Goal: Task Accomplishment & Management: Complete application form

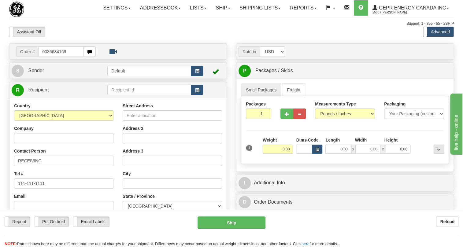
click at [46, 57] on input "0086684169" at bounding box center [61, 51] width 46 height 10
type input "86684169"
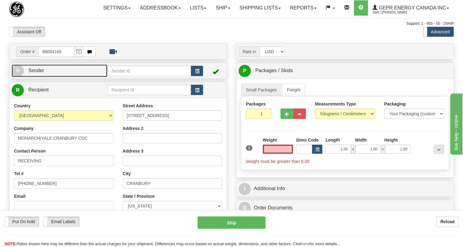
type input "0.00"
click at [38, 73] on span "Sender" at bounding box center [36, 70] width 16 height 5
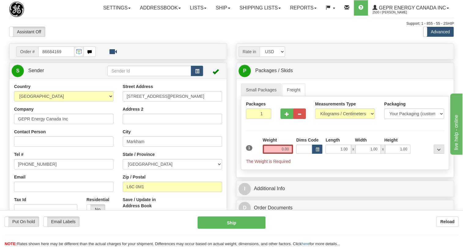
type input "MARKHAM"
click at [34, 169] on input "[PHONE_NUMBER]" at bounding box center [63, 164] width 99 height 10
paste input "[PHONE_NUMBER]"
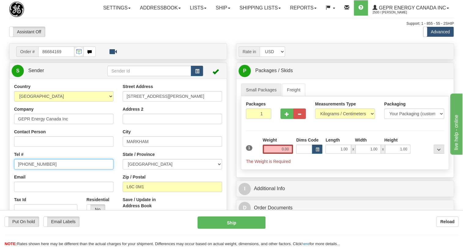
type input "[PHONE_NUMBER]"
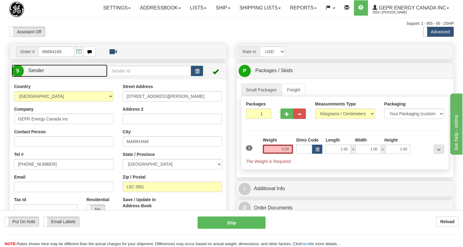
click at [38, 73] on span "Sender" at bounding box center [36, 70] width 16 height 5
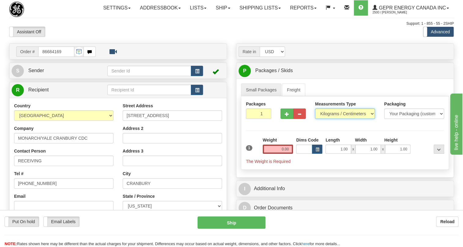
click at [343, 119] on select "Pounds / Inches Kilograms / Centimeters" at bounding box center [345, 114] width 60 height 10
select select "0"
click at [315, 119] on select "Pounds / Inches Kilograms / Centimeters" at bounding box center [345, 114] width 60 height 10
click at [279, 154] on input "0.00" at bounding box center [278, 149] width 31 height 9
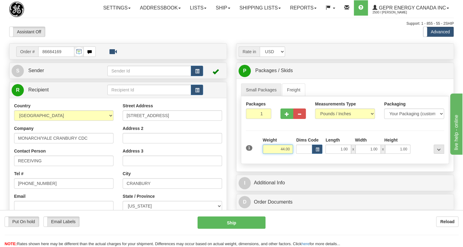
type input "44.00"
click at [257, 119] on input "1" at bounding box center [258, 114] width 25 height 10
type input "2"
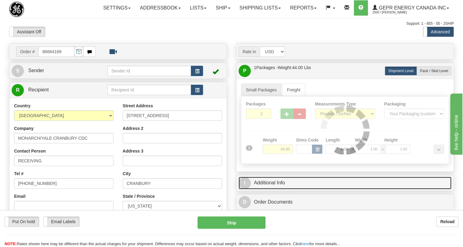
drag, startPoint x: 274, startPoint y: 197, endPoint x: 257, endPoint y: 169, distance: 32.8
click at [274, 189] on link "I Additional Info" at bounding box center [344, 183] width 213 height 13
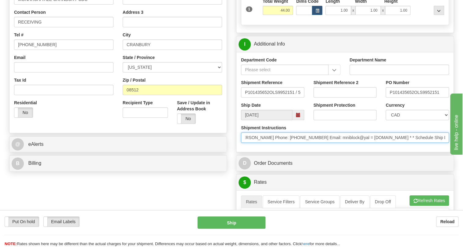
scroll to position [0, 166]
drag, startPoint x: 405, startPoint y: 152, endPoint x: 250, endPoint y: 155, distance: 154.7
click at [250, 143] on input "* Freight Terms:Ship Method: Best Way,Ground Prepay&Add Comments: Name: [PERSON…" at bounding box center [345, 137] width 208 height 10
click at [307, 143] on input "* Freight Terms:Ship Method: Best Way,Ground Prepay&Add Comments: Name: [PERSON…" at bounding box center [345, 137] width 208 height 10
drag, startPoint x: 307, startPoint y: 151, endPoint x: 281, endPoint y: 154, distance: 25.6
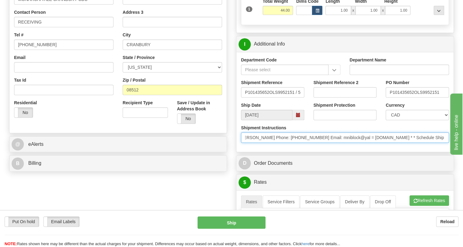
click at [281, 143] on input "* Freight Terms:Ship Method: Best Way,Ground Prepay&Add Comments: Name: [PERSON…" at bounding box center [345, 137] width 208 height 10
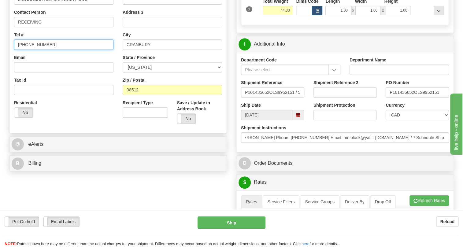
scroll to position [0, 0]
click at [42, 50] on input "[PHONE_NUMBER]" at bounding box center [63, 44] width 99 height 10
paste input "[PHONE_NUMBER]"
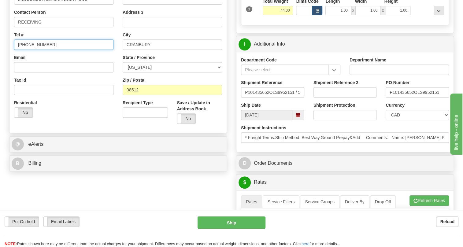
type input "[PHONE_NUMBER]"
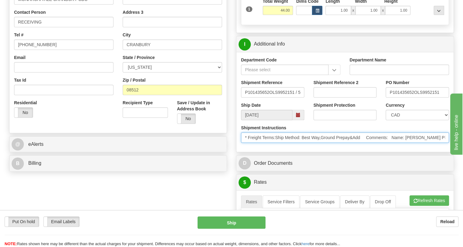
click at [431, 143] on input "* Freight Terms:Ship Method: Best Way,Ground Prepay&Add Comments: Name: [PERSON…" at bounding box center [345, 137] width 208 height 10
drag, startPoint x: 431, startPoint y: 152, endPoint x: 407, endPoint y: 153, distance: 23.9
click at [407, 143] on input "* Freight Terms:Ship Method: Best Way,Ground Prepay&Add Comments: Name: [PERSON…" at bounding box center [345, 137] width 208 height 10
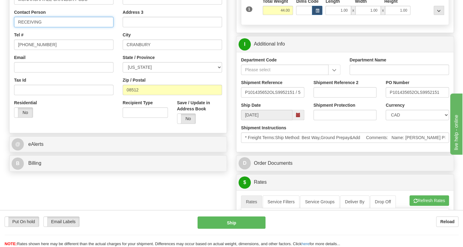
click at [47, 27] on input "RECEIVING" at bounding box center [63, 22] width 99 height 10
paste input "[PERSON_NAME]"
type input "RECEIVING / [PERSON_NAME]"
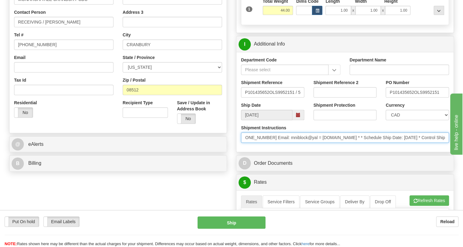
scroll to position [0, 304]
drag, startPoint x: 399, startPoint y: 155, endPoint x: 445, endPoint y: 156, distance: 46.5
click at [445, 147] on div "Shipment Instructions * Freight Terms:Ship Method: Best Way,Ground Prepay&Add C…" at bounding box center [344, 136] width 217 height 23
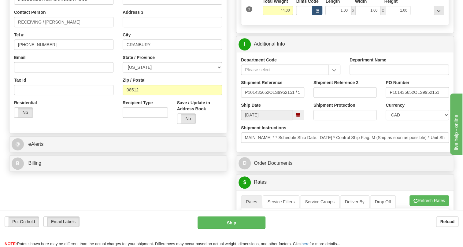
scroll to position [0, 0]
click at [317, 147] on div "Shipment Instructions * Freight Terms:Ship Method: Best Way,Ground Prepay&Add C…" at bounding box center [344, 136] width 217 height 23
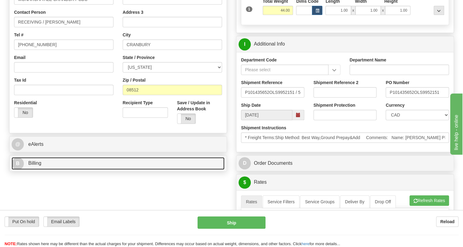
click at [33, 166] on span "Billing" at bounding box center [34, 163] width 13 height 5
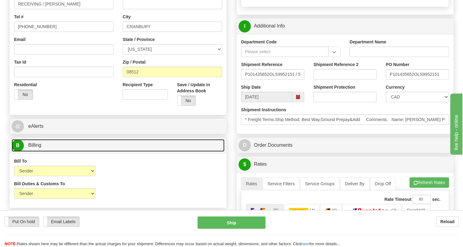
scroll to position [167, 0]
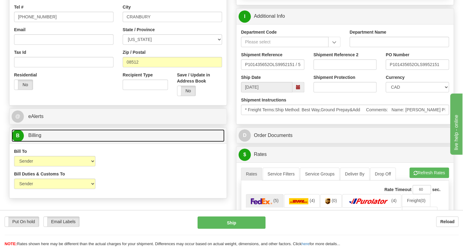
drag, startPoint x: 35, startPoint y: 150, endPoint x: 88, endPoint y: 142, distance: 53.4
click at [35, 138] on span "Billing" at bounding box center [34, 135] width 13 height 5
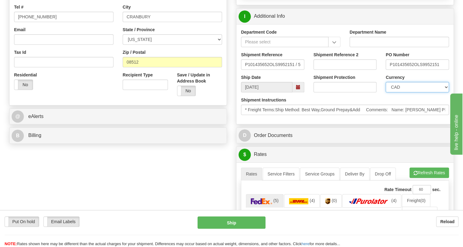
click at [416, 92] on select "CAD USD EUR ZAR RON ANG ARN AUD AUS AWG BBD BFR BGN BHD BMD BND BRC BRL CHP CKZ…" at bounding box center [417, 87] width 63 height 10
select select "1"
click at [386, 92] on select "CAD USD EUR ZAR RON ANG ARN AUD AUS AWG BBD BFR BGN BHD BMD BND BRC BRL CHP CKZ…" at bounding box center [417, 87] width 63 height 10
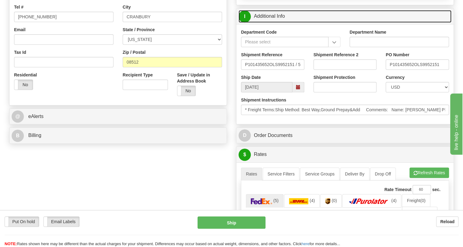
click at [272, 23] on link "I Additional Info" at bounding box center [344, 16] width 213 height 13
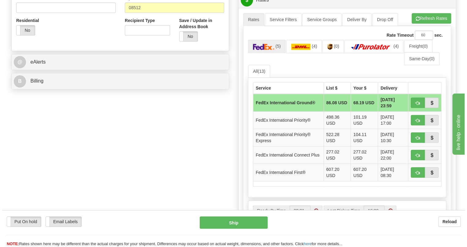
scroll to position [222, 0]
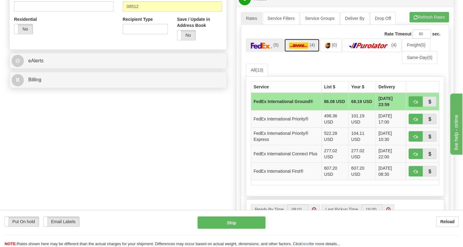
click at [297, 49] on img at bounding box center [299, 45] width 20 height 6
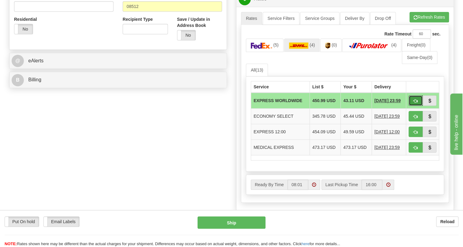
click at [416, 103] on span "button" at bounding box center [415, 101] width 4 height 4
type input "P"
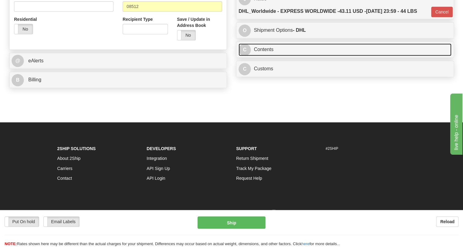
click at [266, 56] on link "C Contents" at bounding box center [344, 49] width 213 height 13
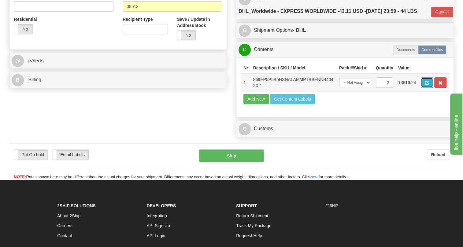
click at [426, 85] on span "button" at bounding box center [427, 83] width 4 height 4
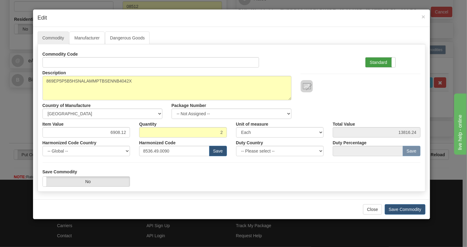
click at [373, 61] on label "Standard" at bounding box center [380, 62] width 30 height 10
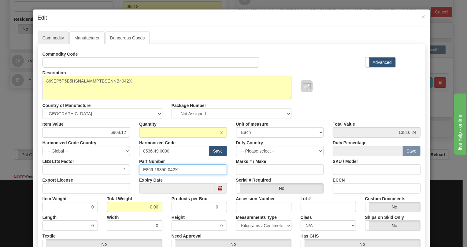
click at [160, 169] on input "E869-19350-042X" at bounding box center [183, 169] width 88 height 10
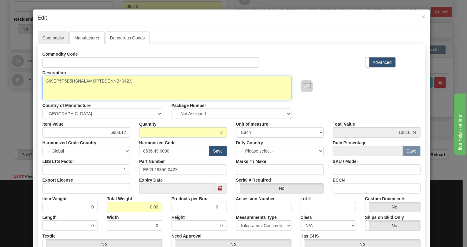
click at [94, 80] on textarea "869EP5P5B5HSNALAMMPTBSENNB4042X" at bounding box center [166, 88] width 249 height 24
paste textarea "-E-P5-P5-B5-H-S-N-A-L-A-M-M-P-T-B-SE-"
type textarea "869-E-P5-P5-B5-H-S-N-A-L-A-M-M-P-T-B-SE-"
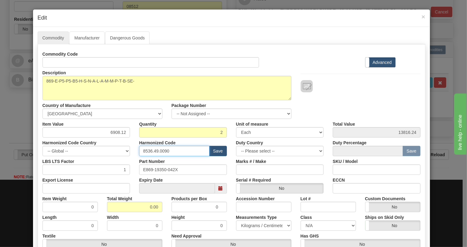
click at [162, 150] on input "8536.49.0090" at bounding box center [174, 151] width 70 height 10
paste input "7.10.916"
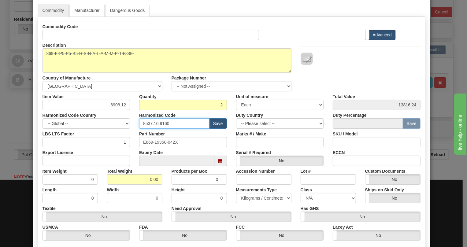
scroll to position [28, 0]
type input "8537.10.9160"
click at [149, 180] on input "0.00" at bounding box center [134, 179] width 55 height 10
type input "1.00"
type input "0.5000"
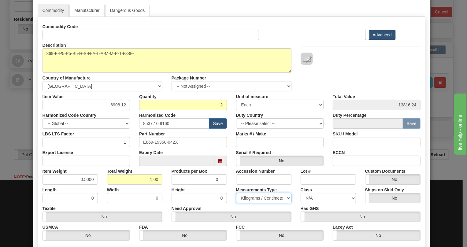
click at [252, 195] on select "Pounds / Inches Kilograms / Centimeters" at bounding box center [263, 198] width 55 height 10
select select "0"
click at [236, 193] on select "Pounds / Inches Kilograms / Centimeters" at bounding box center [263, 198] width 55 height 10
click at [115, 105] on input "6908.12" at bounding box center [86, 105] width 88 height 10
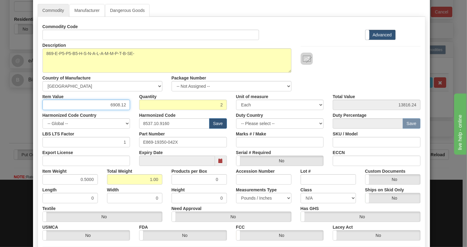
paste input "4.291,95"
click at [111, 105] on input "4.291,95" at bounding box center [86, 105] width 88 height 10
click at [119, 106] on input "4291,95" at bounding box center [86, 105] width 88 height 10
type input "4291.95"
type input "8583.90"
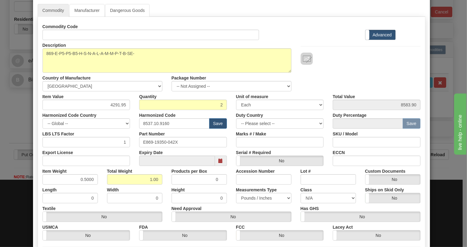
click at [131, 113] on div "Harmonized Code Country -- Global -- [GEOGRAPHIC_DATA] [GEOGRAPHIC_DATA] [GEOGR…" at bounding box center [86, 119] width 97 height 19
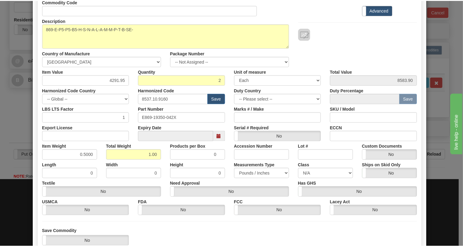
scroll to position [93, 0]
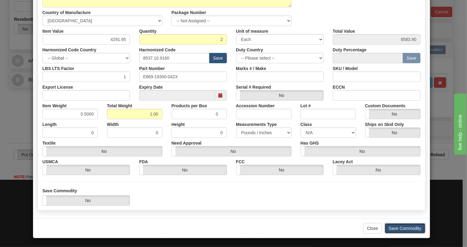
click at [396, 229] on button "Save Commodity" at bounding box center [405, 228] width 41 height 10
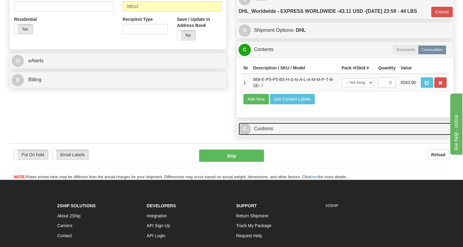
click at [263, 135] on link "C Customs" at bounding box center [344, 129] width 213 height 13
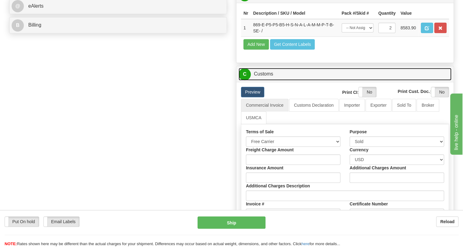
scroll to position [278, 0]
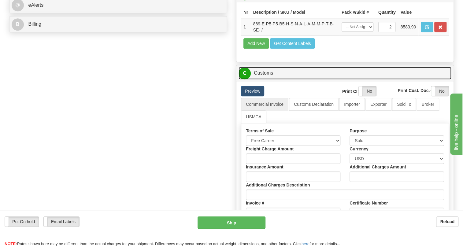
click at [264, 79] on link "C Customs" at bounding box center [344, 73] width 213 height 13
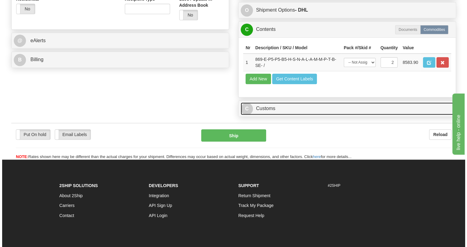
scroll to position [167, 0]
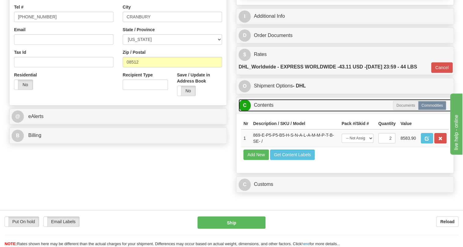
click at [266, 112] on link "C Contents" at bounding box center [344, 105] width 213 height 13
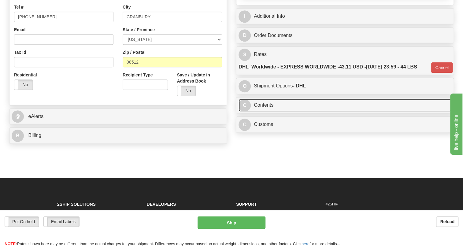
click at [262, 112] on link "C Contents" at bounding box center [344, 105] width 213 height 13
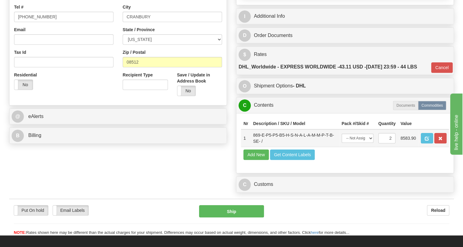
click at [430, 147] on td at bounding box center [433, 138] width 31 height 18
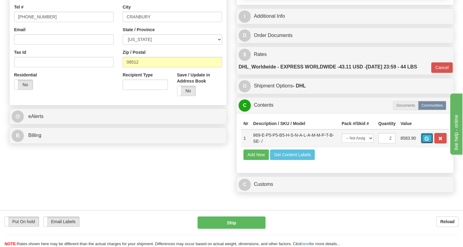
click at [426, 141] on span "button" at bounding box center [427, 139] width 4 height 4
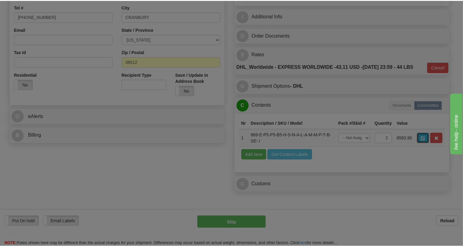
scroll to position [0, 0]
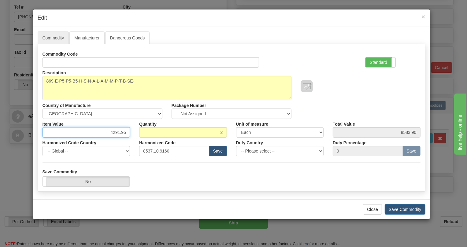
click at [116, 131] on input "4291.95" at bounding box center [86, 132] width 88 height 10
paste input ".291,"
click at [113, 133] on input "4.291,95" at bounding box center [86, 132] width 88 height 10
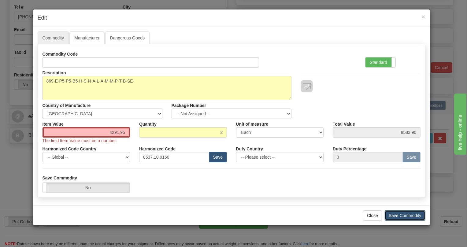
click at [407, 209] on div "Close Save Commodity" at bounding box center [231, 215] width 397 height 20
click at [124, 131] on input "4291,95" at bounding box center [86, 132] width 88 height 10
click at [118, 132] on input "4291,95" at bounding box center [86, 132] width 88 height 10
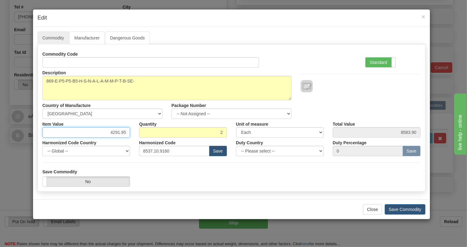
type input "4291.95"
click at [135, 138] on div "Harmonized Code 8537.10.9160 Save" at bounding box center [183, 147] width 97 height 19
click at [408, 211] on button "Save Commodity" at bounding box center [405, 209] width 41 height 10
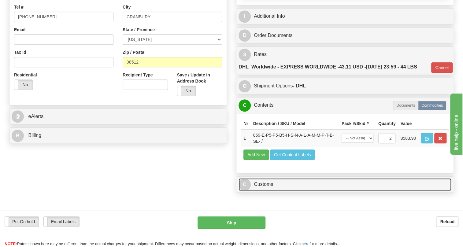
click at [267, 191] on link "C Customs" at bounding box center [344, 184] width 213 height 13
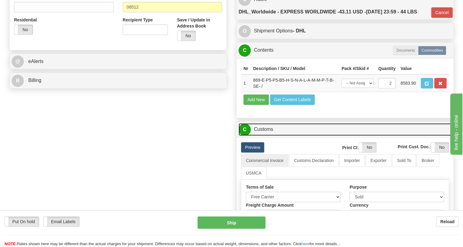
scroll to position [222, 0]
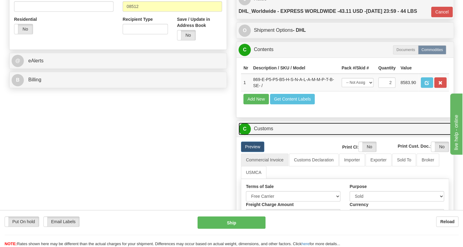
click at [266, 135] on link "C Customs" at bounding box center [344, 129] width 213 height 13
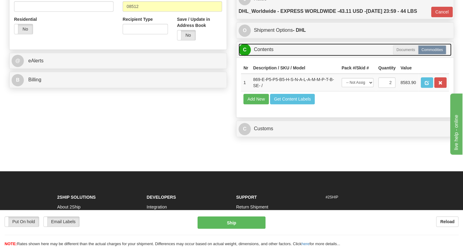
click at [262, 56] on link "C Contents" at bounding box center [344, 49] width 213 height 13
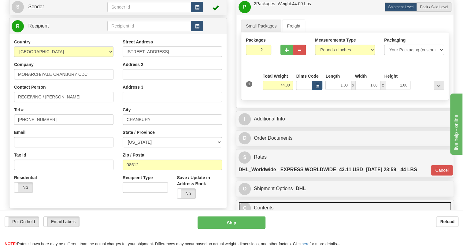
scroll to position [55, 0]
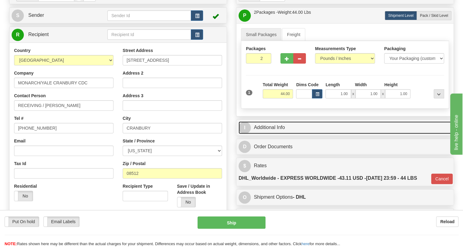
click at [279, 134] on link "I Additional Info" at bounding box center [344, 127] width 213 height 13
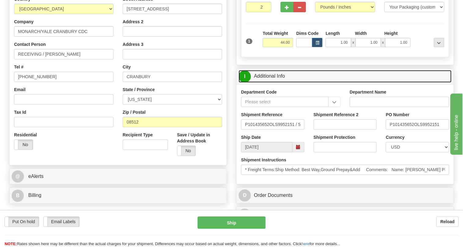
scroll to position [111, 0]
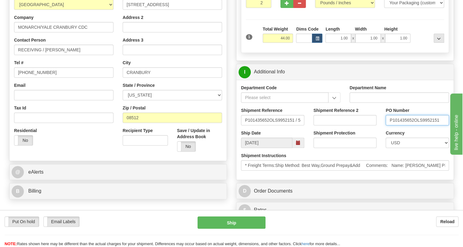
drag, startPoint x: 413, startPoint y: 133, endPoint x: 390, endPoint y: 134, distance: 23.6
click at [390, 125] on input "P101435652OLS9952151" at bounding box center [417, 120] width 63 height 10
click at [77, 55] on input "RECEIVING / [PERSON_NAME]" at bounding box center [63, 50] width 99 height 10
paste input "P101435652"
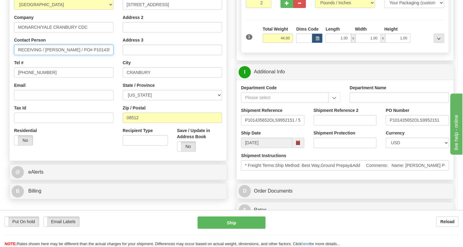
drag, startPoint x: 45, startPoint y: 63, endPoint x: 18, endPoint y: 62, distance: 26.6
click at [13, 66] on div "Country [GEOGRAPHIC_DATA] [GEOGRAPHIC_DATA] [GEOGRAPHIC_DATA] [GEOGRAPHIC_DATA]…" at bounding box center [63, 71] width 109 height 158
click at [46, 55] on input "[PERSON_NAME] / PO# P101435652" at bounding box center [63, 50] width 99 height 10
paste input "RECEIVING /"
type input "[PERSON_NAME] / RECEIVING / PO# P101435652"
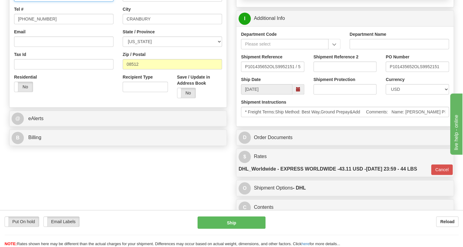
scroll to position [167, 0]
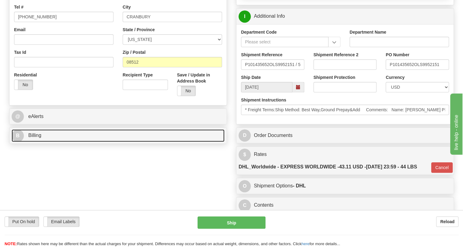
click at [37, 138] on span "Billing" at bounding box center [34, 135] width 13 height 5
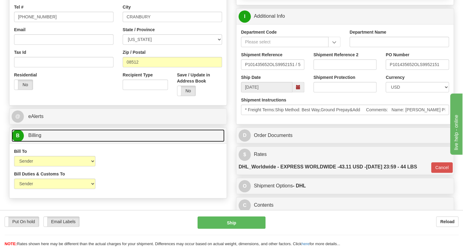
click at [37, 138] on span "Billing" at bounding box center [34, 135] width 13 height 5
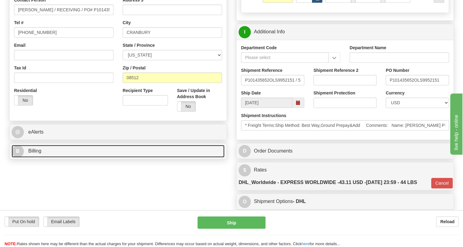
scroll to position [139, 0]
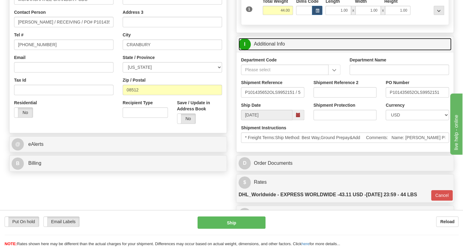
click at [275, 50] on link "I Additional Info" at bounding box center [344, 44] width 213 height 13
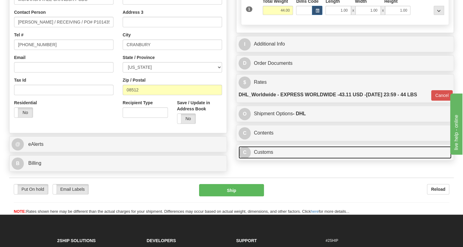
click at [267, 159] on link "C Customs" at bounding box center [344, 152] width 213 height 13
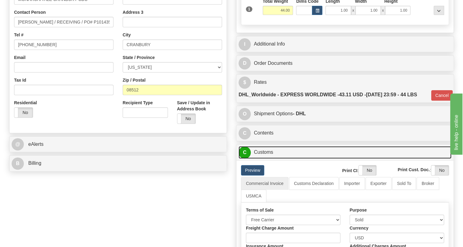
click at [267, 159] on link "C Customs" at bounding box center [344, 152] width 213 height 13
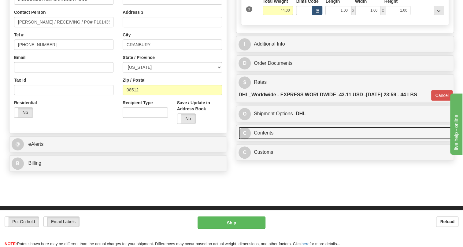
click at [265, 139] on link "C Contents" at bounding box center [344, 133] width 213 height 13
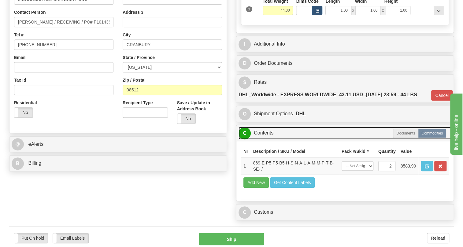
click at [265, 139] on link "C Contents" at bounding box center [344, 133] width 213 height 13
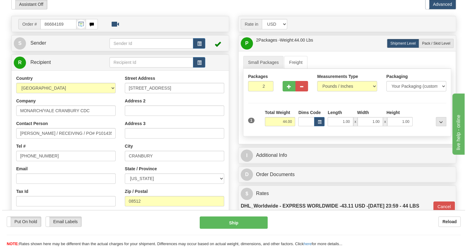
scroll to position [55, 0]
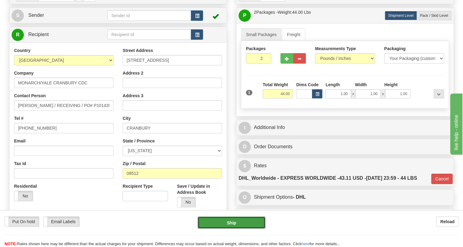
click at [229, 223] on button "Ship" at bounding box center [232, 222] width 68 height 12
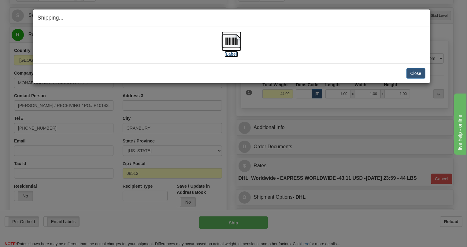
click at [232, 42] on img at bounding box center [232, 41] width 20 height 20
click at [412, 73] on button "Close" at bounding box center [415, 73] width 19 height 10
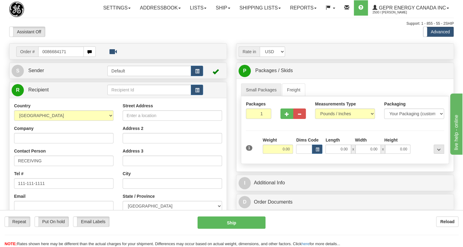
click at [46, 57] on input "0086684171" at bounding box center [61, 51] width 46 height 10
type input "86684171"
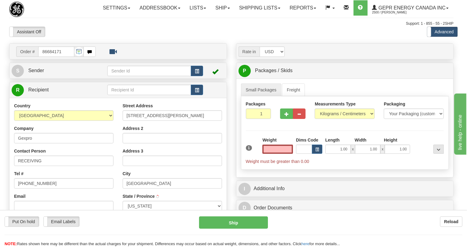
type input "TAMPA"
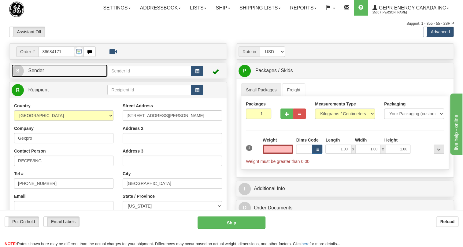
type input "0.00"
click at [38, 73] on span "Sender" at bounding box center [36, 70] width 16 height 5
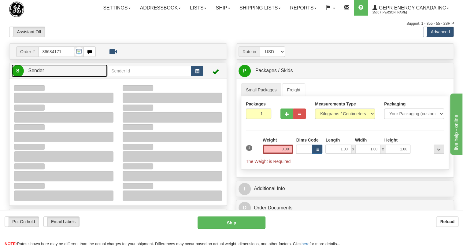
click at [38, 73] on span "Sender" at bounding box center [36, 70] width 16 height 5
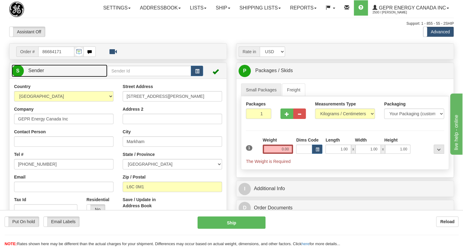
type input "MARKHAM"
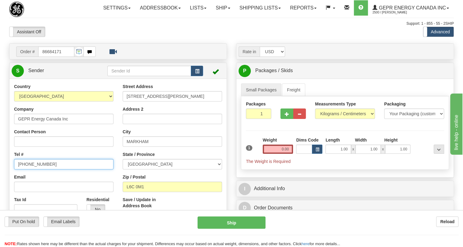
click at [31, 169] on input "[PHONE_NUMBER]" at bounding box center [63, 164] width 99 height 10
paste input "[PHONE_NUMBER]"
type input "[PHONE_NUMBER]"
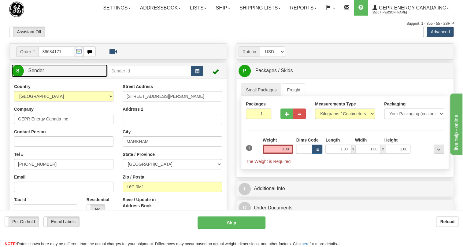
click at [35, 73] on span "Sender" at bounding box center [36, 70] width 16 height 5
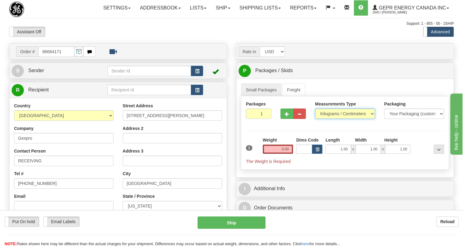
click at [338, 119] on select "Pounds / Inches Kilograms / Centimeters" at bounding box center [345, 114] width 60 height 10
select select "0"
click at [315, 119] on select "Pounds / Inches Kilograms / Centimeters" at bounding box center [345, 114] width 60 height 10
click at [274, 154] on input "0.00" at bounding box center [278, 149] width 31 height 9
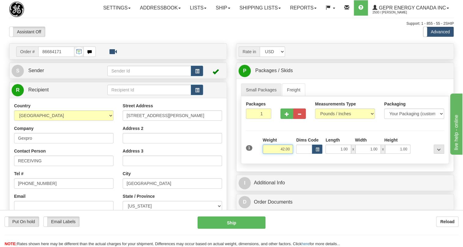
type input "42.00"
click at [258, 119] on input "1" at bounding box center [258, 114] width 25 height 10
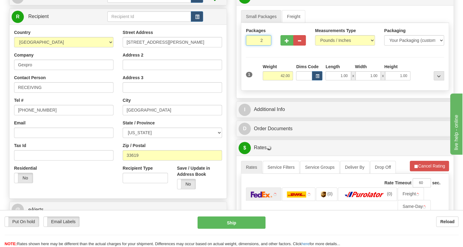
scroll to position [83, 0]
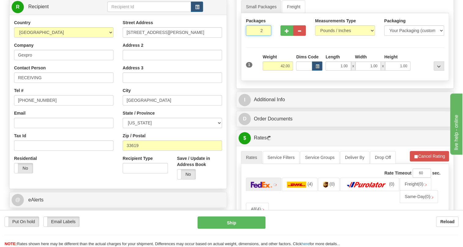
type input "2"
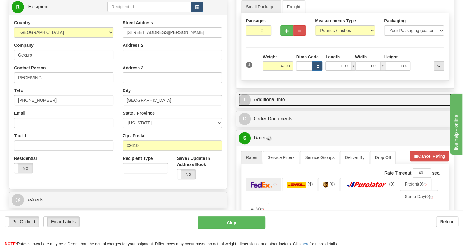
click at [266, 106] on link "I Additional Info" at bounding box center [344, 100] width 213 height 13
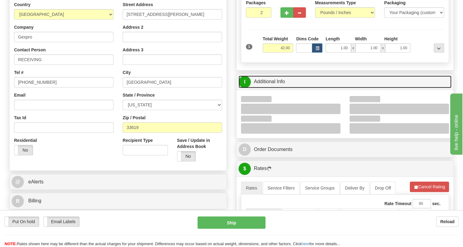
scroll to position [111, 0]
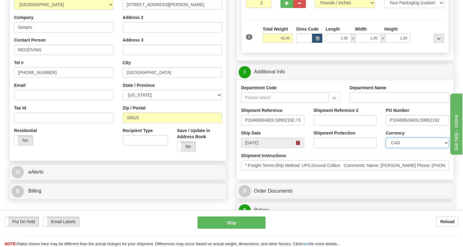
click at [404, 148] on select "CAD USD EUR ZAR RON ANG ARN AUD AUS AWG BBD BFR BGN BHD BMD BND BRC BRL CHP CKZ…" at bounding box center [417, 143] width 63 height 10
select select "1"
click at [386, 148] on select "CAD USD EUR ZAR RON ANG ARN AUD AUS AWG BBD BFR BGN BHD BMD BND BRC BRL CHP CKZ…" at bounding box center [417, 143] width 63 height 10
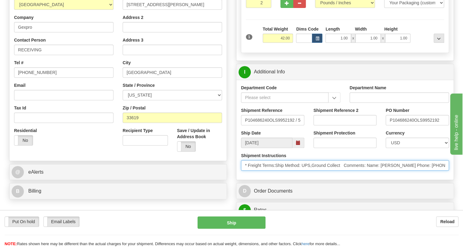
drag, startPoint x: 407, startPoint y: 179, endPoint x: 382, endPoint y: 182, distance: 24.9
click at [382, 171] on input "* Freight Terms:Ship Method: UPS,Ground Collect Comments: Name: Julie Calder Ph…" at bounding box center [345, 165] width 208 height 10
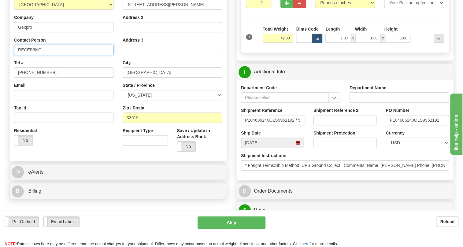
drag, startPoint x: 17, startPoint y: 64, endPoint x: 17, endPoint y: 69, distance: 5.2
click at [17, 55] on input "RECEIVING" at bounding box center [63, 50] width 99 height 10
paste input "Julie Calder"
type input "Julie Calder RECEIVING"
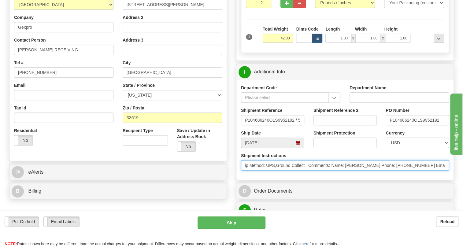
scroll to position [0, 46]
drag, startPoint x: 422, startPoint y: 180, endPoint x: 435, endPoint y: 184, distance: 14.0
click at [435, 175] on div "Shipment Instructions * Freight Terms:Ship Method: UPS,Ground Collect Comments:…" at bounding box center [344, 164] width 217 height 23
click at [403, 171] on input "* Freight Terms:Ship Method: UPS,Ground Collect Comments: Name: Julie Calder Ph…" at bounding box center [345, 165] width 208 height 10
drag, startPoint x: 403, startPoint y: 180, endPoint x: 378, endPoint y: 183, distance: 24.9
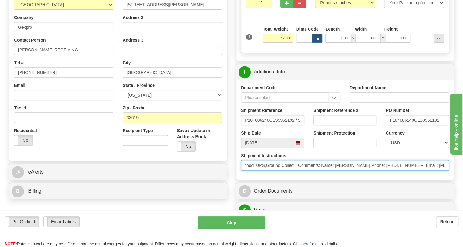
click at [378, 171] on input "* Freight Terms:Ship Method: UPS,Ground Collect Comments: Name: Julie Calder Ph…" at bounding box center [345, 165] width 208 height 10
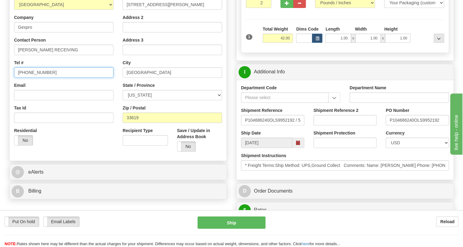
click at [39, 78] on input "[PHONE_NUMBER]" at bounding box center [63, 72] width 99 height 10
paste input "813-622-8003"
type input "813-622-8003"
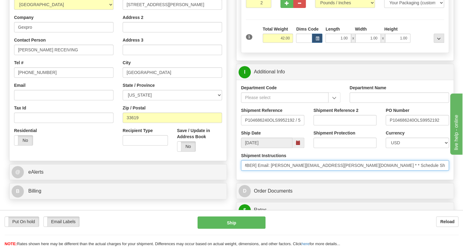
scroll to position [0, 180]
drag, startPoint x: 419, startPoint y: 179, endPoint x: 314, endPoint y: 184, distance: 104.7
click at [314, 175] on div "Shipment Instructions * Freight Terms:Ship Method: UPS,Ground Collect Comments:…" at bounding box center [344, 164] width 217 height 23
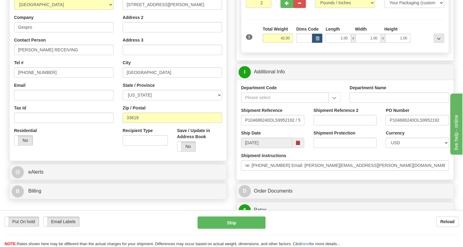
scroll to position [0, 0]
click at [315, 175] on div "Shipment Instructions * Freight Terms:Ship Method: UPS,Ground Collect Comments:…" at bounding box center [344, 164] width 217 height 23
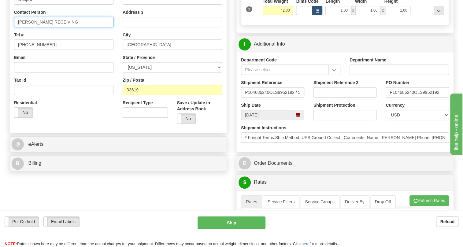
click at [43, 27] on input "Julie Calder RECEIVING" at bounding box center [63, 22] width 99 height 10
click at [75, 27] on input "Julie Calder / RECEIVING" at bounding box center [63, 22] width 99 height 10
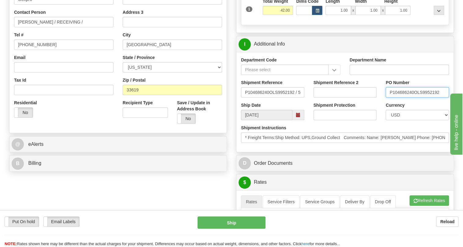
drag, startPoint x: 413, startPoint y: 105, endPoint x: 389, endPoint y: 106, distance: 24.2
click at [389, 98] on input "P104686240OLS9952192" at bounding box center [417, 92] width 63 height 10
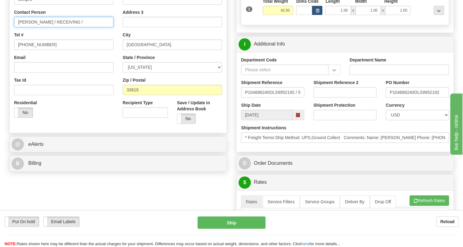
click at [81, 27] on input "Julie Calder / RECEIVING /" at bounding box center [63, 22] width 99 height 10
paste input "P104686240"
type input "Julie Calder / RECEIVING / PO#P104686240"
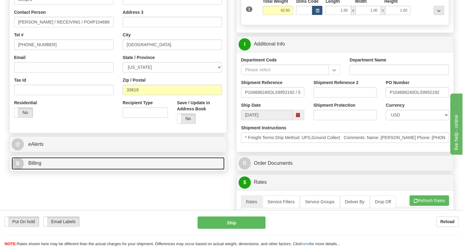
click at [37, 166] on span "Billing" at bounding box center [34, 163] width 13 height 5
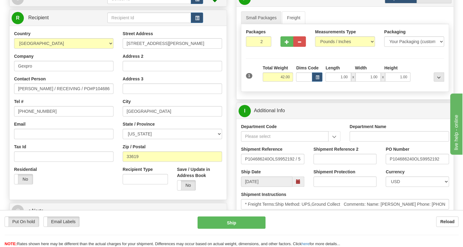
scroll to position [55, 0]
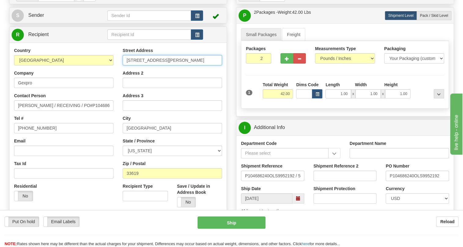
drag, startPoint x: 198, startPoint y: 74, endPoint x: 125, endPoint y: 76, distance: 72.8
click at [125, 65] on input "8105 Krauss Blvd Ste 110 Suite 110" at bounding box center [172, 60] width 99 height 10
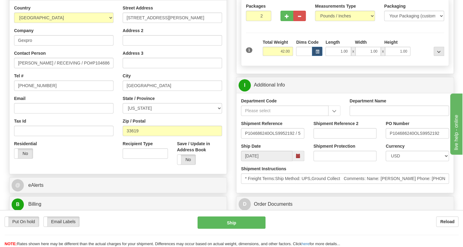
scroll to position [111, 0]
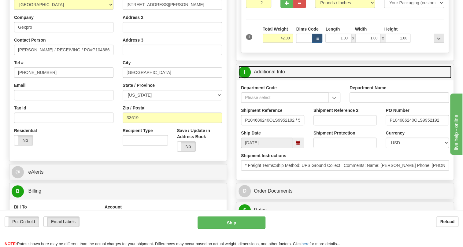
click at [275, 78] on link "I Additional Info" at bounding box center [344, 72] width 213 height 13
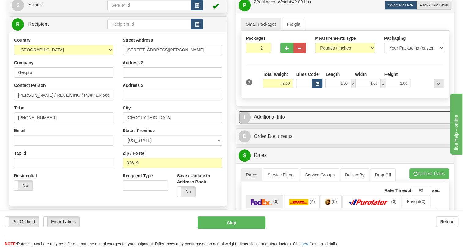
scroll to position [139, 0]
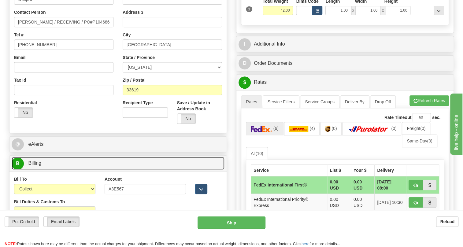
click at [38, 166] on span "Billing" at bounding box center [34, 163] width 13 height 5
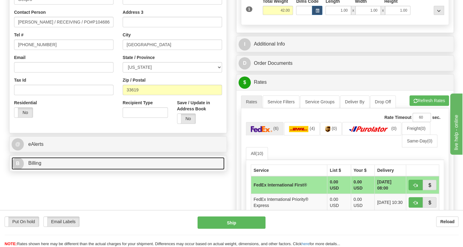
click at [36, 166] on span "Billing" at bounding box center [34, 163] width 13 height 5
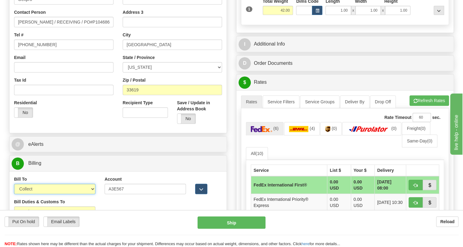
drag, startPoint x: 58, startPoint y: 207, endPoint x: 36, endPoint y: 195, distance: 24.8
click at [58, 194] on select "Sender Recipient Third Party Collect" at bounding box center [54, 189] width 81 height 10
select select "1"
click at [14, 194] on select "Sender Recipient Third Party Collect" at bounding box center [54, 189] width 81 height 10
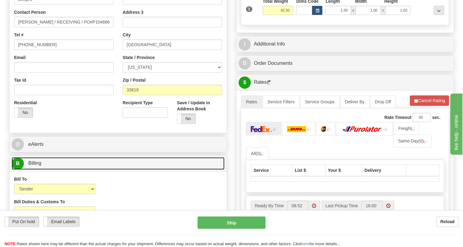
click at [34, 166] on span "Billing" at bounding box center [34, 163] width 13 height 5
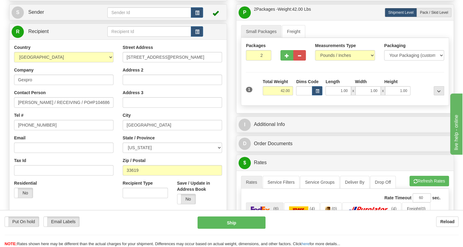
scroll to position [55, 0]
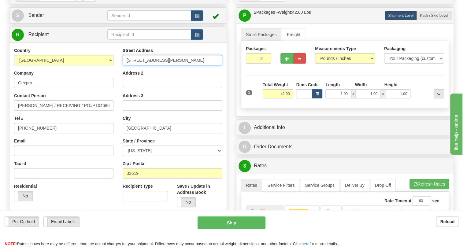
click at [182, 65] on input "8105 Krauss Blvd Ste 110 Suite 110" at bounding box center [172, 60] width 99 height 10
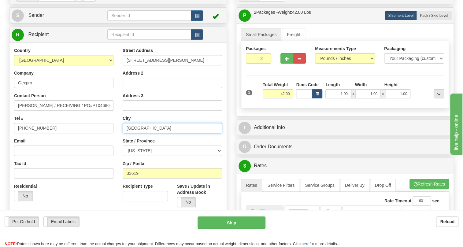
drag, startPoint x: 142, startPoint y: 142, endPoint x: 127, endPoint y: 142, distance: 15.6
click at [127, 133] on input "TAMPA" at bounding box center [172, 128] width 99 height 10
drag, startPoint x: 140, startPoint y: 187, endPoint x: 125, endPoint y: 188, distance: 14.7
click at [125, 179] on input "33619" at bounding box center [172, 173] width 99 height 10
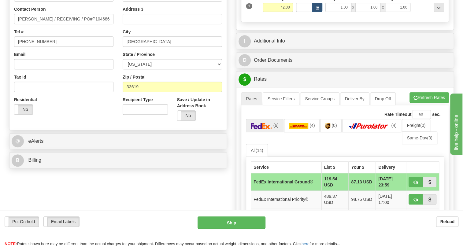
scroll to position [167, 0]
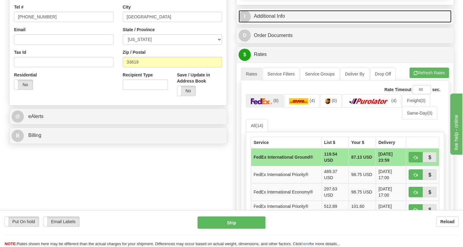
click at [272, 23] on link "I Additional Info" at bounding box center [344, 16] width 213 height 13
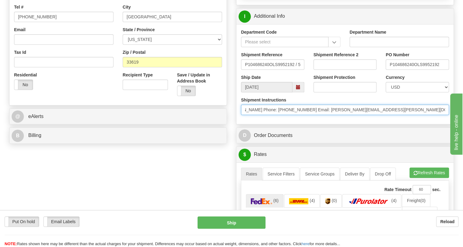
scroll to position [0, 139]
drag, startPoint x: 301, startPoint y: 124, endPoint x: 311, endPoint y: 132, distance: 13.0
click at [311, 120] on div "Shipment Instructions * Freight Terms:Ship Method: UPS,Ground Collect Comments:…" at bounding box center [344, 108] width 217 height 23
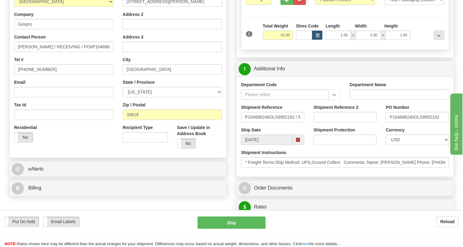
scroll to position [111, 0]
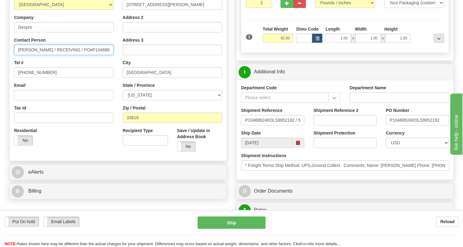
drag, startPoint x: 43, startPoint y: 64, endPoint x: 17, endPoint y: 65, distance: 26.0
click at [17, 55] on input "Julie Calder / RECEIVING / PO#P104686240" at bounding box center [63, 50] width 99 height 10
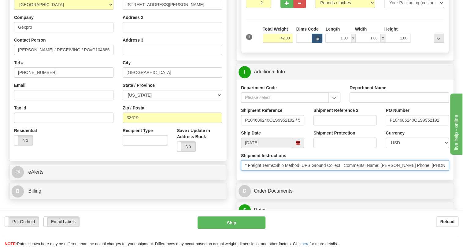
drag, startPoint x: 25, startPoint y: 63, endPoint x: 389, endPoint y: 179, distance: 381.7
click at [389, 171] on input "* Freight Terms:Ship Method: UPS,Ground Collect Comments: Name: Julie Calder Ph…" at bounding box center [345, 165] width 208 height 10
drag, startPoint x: 381, startPoint y: 178, endPoint x: 305, endPoint y: 179, distance: 76.5
click at [305, 171] on input "* Freight Terms:Ship Method: UPS,Ground Collect Comments: Name: Julie Calder Ph…" at bounding box center [345, 165] width 208 height 10
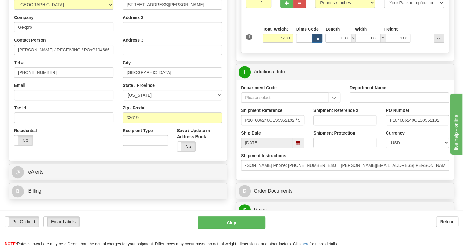
scroll to position [0, 0]
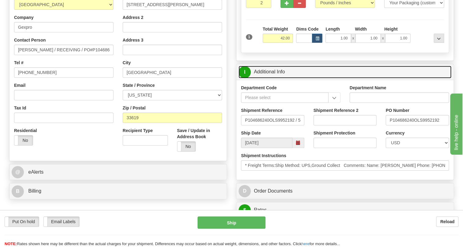
click at [272, 78] on link "I Additional Info" at bounding box center [344, 72] width 213 height 13
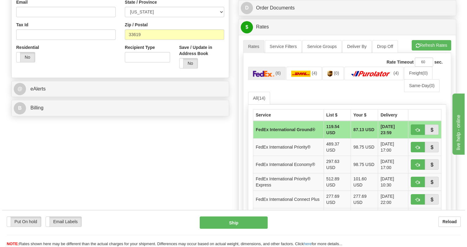
scroll to position [194, 0]
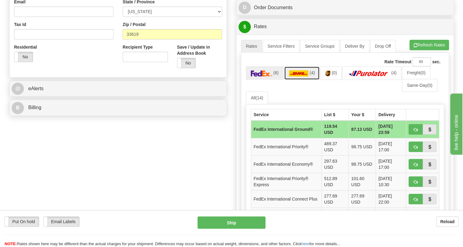
click at [297, 76] on img at bounding box center [299, 73] width 20 height 6
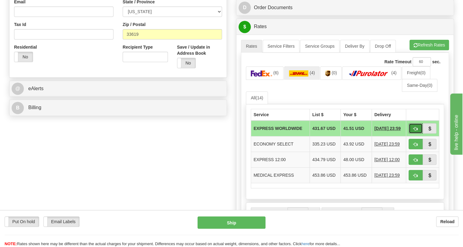
click at [416, 131] on span "button" at bounding box center [415, 129] width 4 height 4
type input "P"
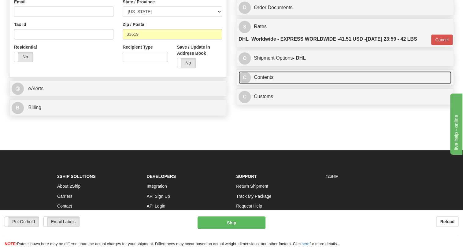
click at [262, 84] on link "C Contents" at bounding box center [344, 77] width 213 height 13
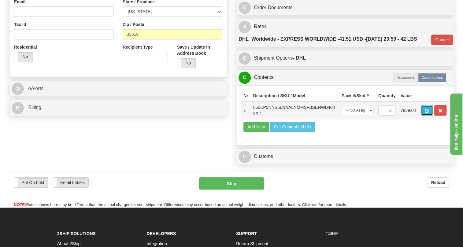
click at [426, 113] on span "button" at bounding box center [427, 111] width 4 height 4
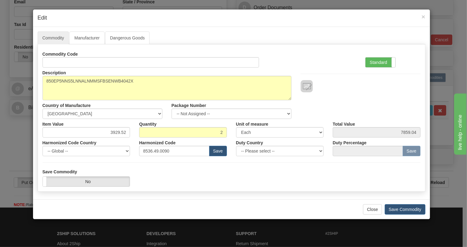
drag, startPoint x: 382, startPoint y: 61, endPoint x: 357, endPoint y: 68, distance: 26.3
click at [380, 61] on label "Standard" at bounding box center [380, 62] width 30 height 10
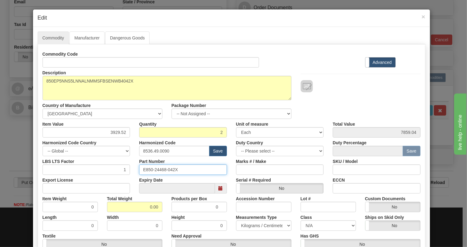
click at [159, 170] on input "E850-24468-042X" at bounding box center [183, 169] width 88 height 10
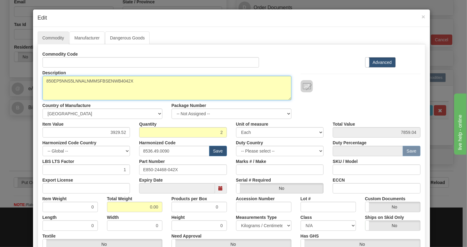
click at [83, 81] on textarea "850EP5NNS5LNNALNMMSFBSENWB4042X" at bounding box center [166, 88] width 249 height 24
paste textarea "-E-P5-NN-S5-L-N-N-A-L-N-M-M-S-F-B-SE-"
type textarea "850-E-P5-NN-S5-L-N-N-A-L-N-M-M-S-F-B-SE-"
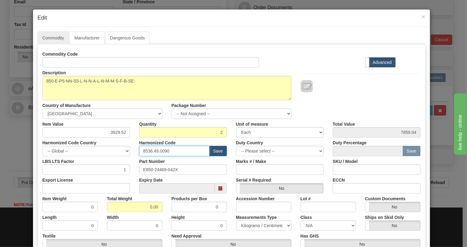
click at [161, 150] on input "8536.49.0090" at bounding box center [174, 151] width 70 height 10
paste input "7.10.916"
type input "8537.10.9160"
click at [146, 205] on input "0.00" at bounding box center [134, 207] width 55 height 10
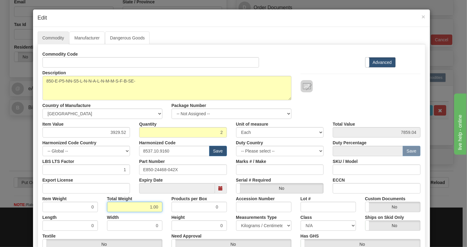
type input "1.00"
type input "0.5000"
click at [244, 227] on select "Pounds / Inches Kilograms / Centimeters" at bounding box center [263, 225] width 55 height 10
select select "0"
click at [236, 220] on select "Pounds / Inches Kilograms / Centimeters" at bounding box center [263, 225] width 55 height 10
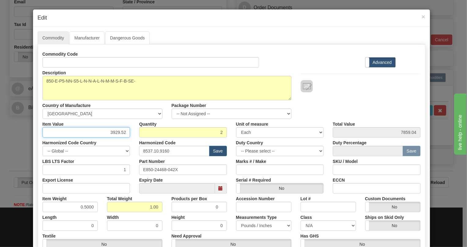
click at [116, 128] on input "3929.52" at bounding box center [86, 132] width 88 height 10
type input "4110.03"
type input "8220.06"
click at [228, 160] on div "Part Number E850-24468-042X" at bounding box center [183, 165] width 97 height 19
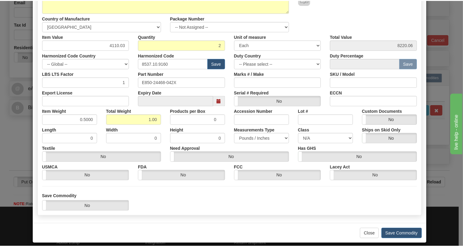
scroll to position [93, 0]
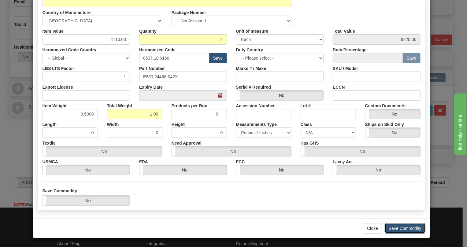
click at [409, 228] on button "Save Commodity" at bounding box center [405, 228] width 41 height 10
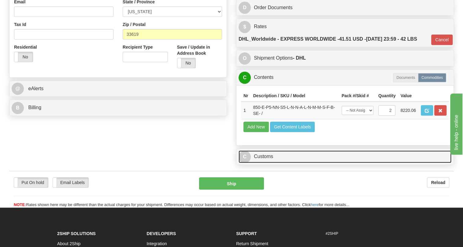
click at [268, 163] on link "C Customs" at bounding box center [344, 156] width 213 height 13
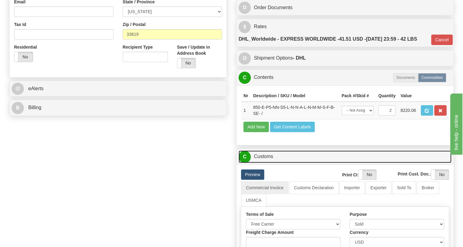
click at [266, 163] on link "C Customs" at bounding box center [344, 156] width 213 height 13
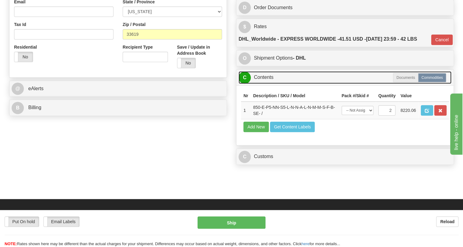
click at [272, 84] on link "C Contents" at bounding box center [344, 77] width 213 height 13
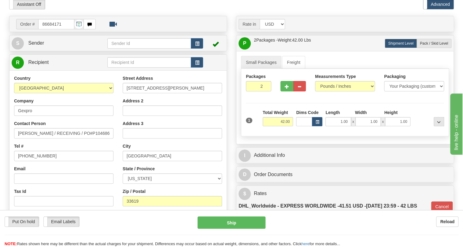
scroll to position [55, 0]
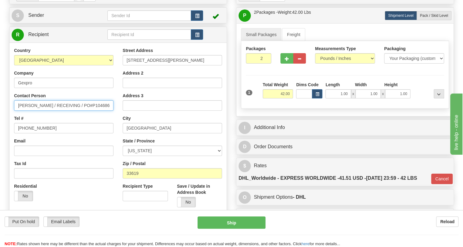
click at [30, 111] on input "Julie Calder / RECEIVING / PO#P104686240" at bounding box center [63, 105] width 99 height 10
type input "Julie Calder / RECEIVING / PO#P104686240"
click at [114, 132] on div "Country [GEOGRAPHIC_DATA] [GEOGRAPHIC_DATA] [GEOGRAPHIC_DATA] [GEOGRAPHIC_DATA]…" at bounding box center [63, 126] width 109 height 158
drag, startPoint x: 31, startPoint y: 96, endPoint x: 22, endPoint y: 100, distance: 9.9
click at [22, 88] on input "Gexpro" at bounding box center [63, 83] width 99 height 10
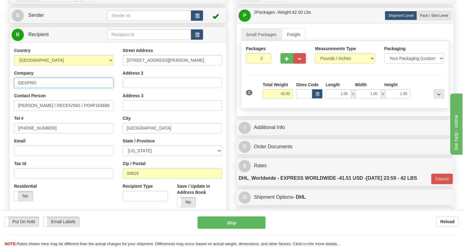
type input "GEXPRO"
click at [108, 109] on div "Contact Person Julie Calder / RECEIVING / PO#P104686240" at bounding box center [63, 102] width 99 height 18
drag, startPoint x: 195, startPoint y: 74, endPoint x: 178, endPoint y: 76, distance: 17.3
click at [178, 65] on input "8105 Krauss Blvd Ste 110 Suite 110" at bounding box center [172, 60] width 99 height 10
type input "8105 Krauss Blvd Ste 110"
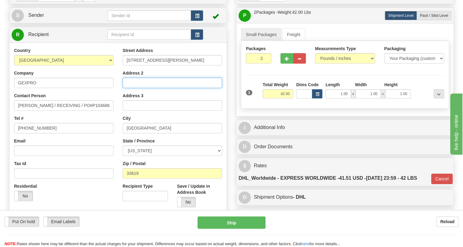
click at [135, 88] on input "Address 2" at bounding box center [172, 83] width 99 height 10
paste input "Suite 110"
click at [160, 88] on input "Suite 110" at bounding box center [172, 83] width 99 height 10
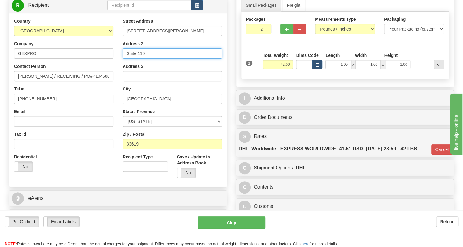
scroll to position [111, 0]
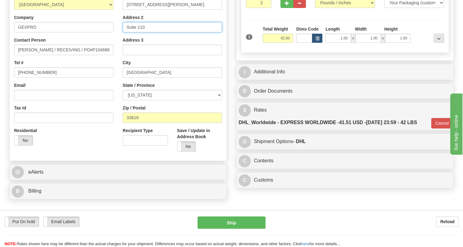
type input "Suite 110"
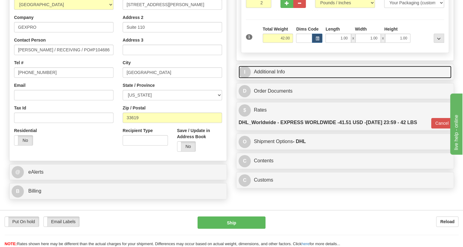
click at [278, 78] on link "I Additional Info" at bounding box center [344, 72] width 213 height 13
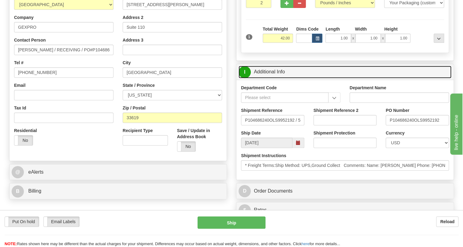
click at [278, 78] on link "I Additional Info" at bounding box center [344, 72] width 213 height 13
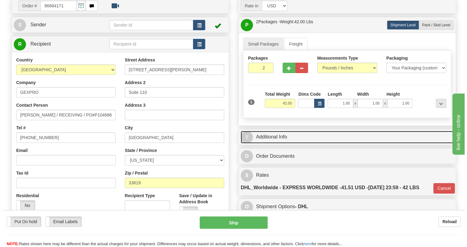
scroll to position [55, 0]
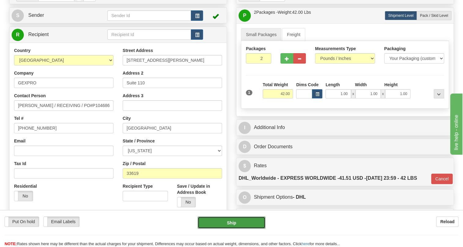
click at [233, 224] on button "Ship" at bounding box center [232, 222] width 68 height 12
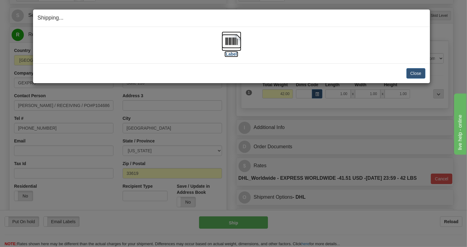
click at [233, 39] on img at bounding box center [232, 41] width 20 height 20
drag, startPoint x: 418, startPoint y: 72, endPoint x: 413, endPoint y: 70, distance: 5.5
click at [418, 72] on button "Close" at bounding box center [415, 73] width 19 height 10
click at [419, 75] on button "Close" at bounding box center [415, 73] width 19 height 10
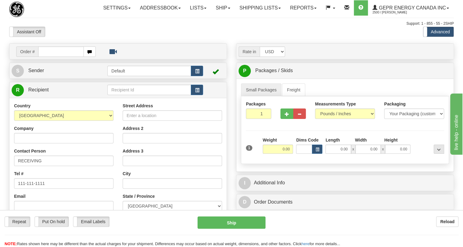
click at [48, 57] on input "text" at bounding box center [61, 51] width 46 height 10
click at [47, 57] on input "0086684175" at bounding box center [61, 51] width 46 height 10
type input "86684175"
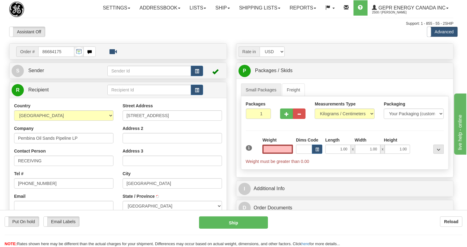
type input "SHERWOOD PARK"
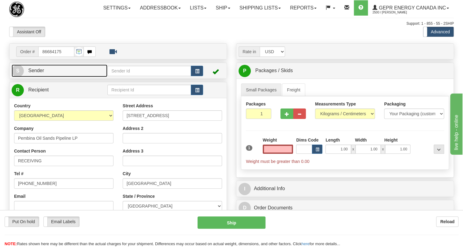
type input "0.00"
click at [41, 73] on span "Sender" at bounding box center [36, 70] width 16 height 5
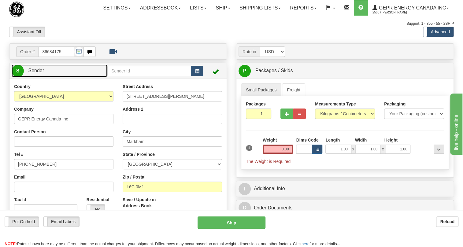
type input "MARKHAM"
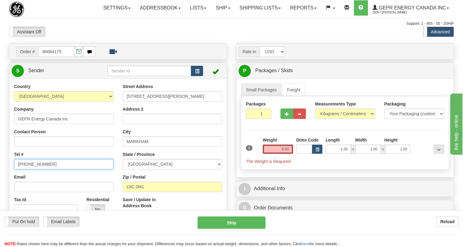
click at [39, 169] on input "[PHONE_NUMBER]" at bounding box center [63, 164] width 99 height 10
paste input "[PHONE_NUMBER]"
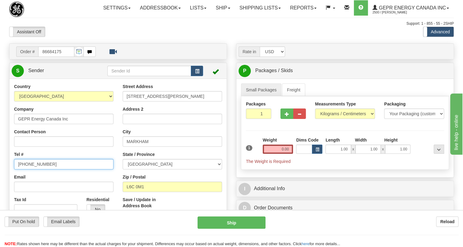
type input "[PHONE_NUMBER]"
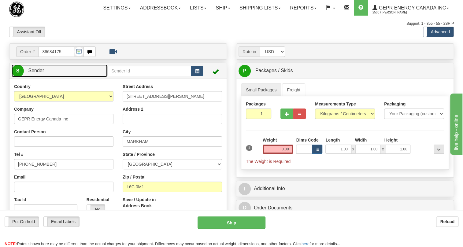
click at [31, 73] on span "Sender" at bounding box center [36, 70] width 16 height 5
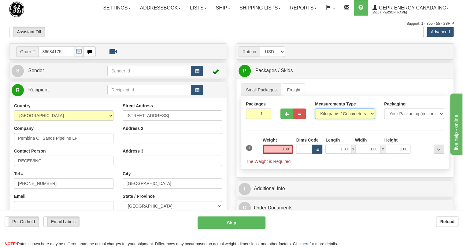
click at [337, 119] on select "Pounds / Inches Kilograms / Centimeters" at bounding box center [345, 114] width 60 height 10
select select "0"
click at [315, 119] on select "Pounds / Inches Kilograms / Centimeters" at bounding box center [345, 114] width 60 height 10
click at [280, 154] on input "0.00" at bounding box center [278, 149] width 31 height 9
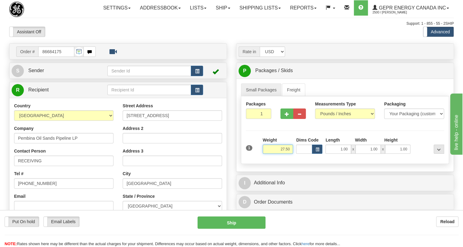
type input "27.50"
click at [258, 119] on input "1" at bounding box center [258, 114] width 25 height 10
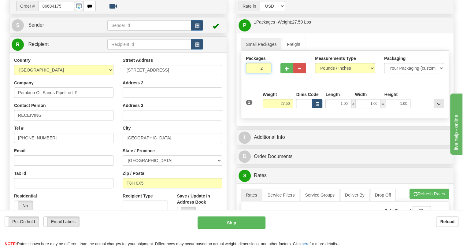
scroll to position [55, 0]
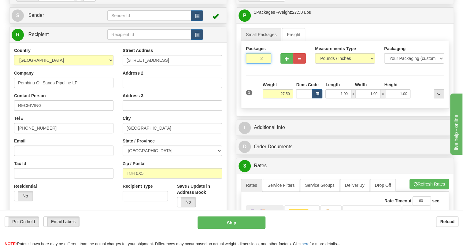
type input "2"
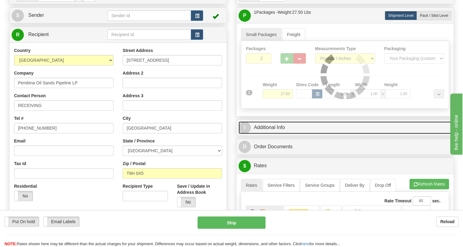
click at [276, 134] on link "I Additional Info" at bounding box center [344, 127] width 213 height 13
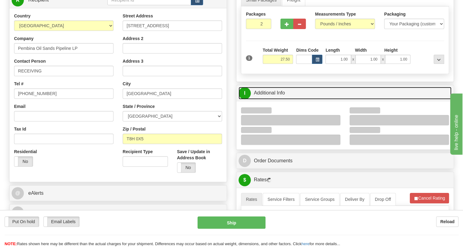
scroll to position [111, 0]
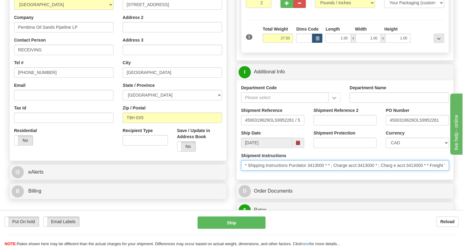
drag, startPoint x: 325, startPoint y: 177, endPoint x: 310, endPoint y: 179, distance: 15.1
click at [310, 171] on input "* Shipping Instructions Purolator 3413000 * * ; Charge acct:3413000 * ; Charg e…" at bounding box center [345, 165] width 208 height 10
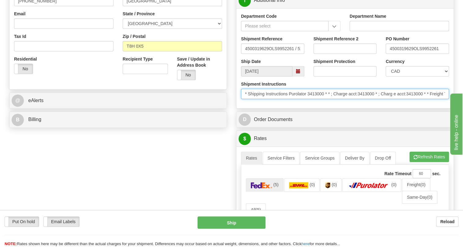
scroll to position [194, 0]
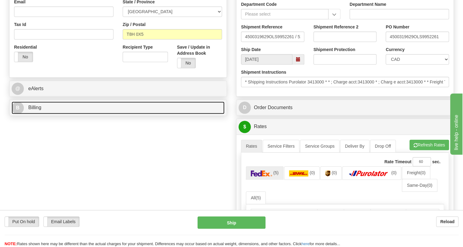
click at [37, 110] on span "Billing" at bounding box center [34, 107] width 13 height 5
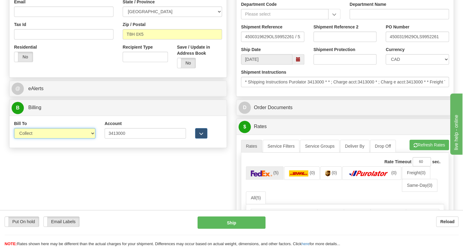
click at [52, 139] on select "Sender Recipient Third Party Collect" at bounding box center [54, 133] width 81 height 10
select select "2"
click at [14, 139] on select "Sender Recipient Third Party Collect" at bounding box center [54, 133] width 81 height 10
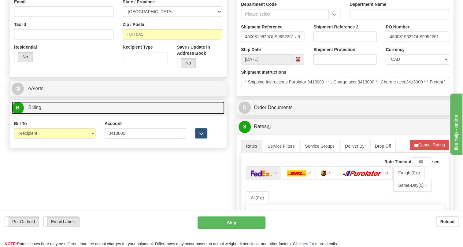
click at [37, 110] on span "Billing" at bounding box center [34, 107] width 13 height 5
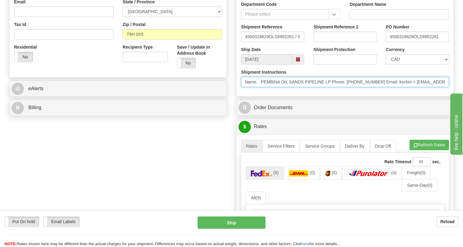
scroll to position [0, 314]
drag, startPoint x: 416, startPoint y: 96, endPoint x: 426, endPoint y: 104, distance: 12.7
click at [426, 92] on div "Shipment Instructions * Shipping Instructions Purolator 3413000 * * ; Charge ac…" at bounding box center [344, 80] width 217 height 23
click at [372, 87] on input "* Shipping Instructions Purolator 3413000 * * ; Charge acct:3413000 * ; Charg e…" at bounding box center [345, 82] width 208 height 10
drag, startPoint x: 372, startPoint y: 95, endPoint x: 346, endPoint y: 96, distance: 25.4
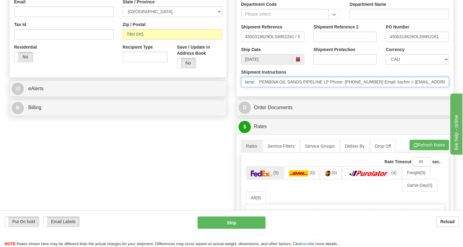
click at [346, 87] on input "* Shipping Instructions Purolator 3413000 * * ; Charge acct:3413000 * ; Charg e…" at bounding box center [345, 82] width 208 height 10
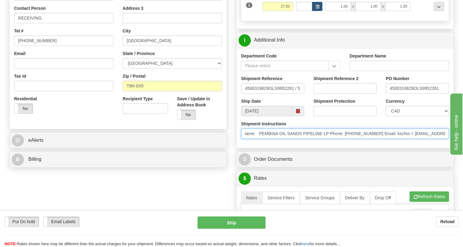
scroll to position [139, 0]
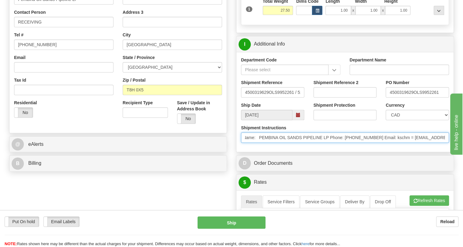
click at [371, 143] on input "* Shipping Instructions Purolator 3413000 * * ; Charge acct:3413000 * ; Charg e…" at bounding box center [345, 137] width 208 height 10
drag, startPoint x: 371, startPoint y: 151, endPoint x: 261, endPoint y: 152, distance: 110.4
click at [261, 143] on input "* Shipping Instructions Purolator 3413000 * * ; Charge acct:3413000 * ; Charg e…" at bounding box center [345, 137] width 208 height 10
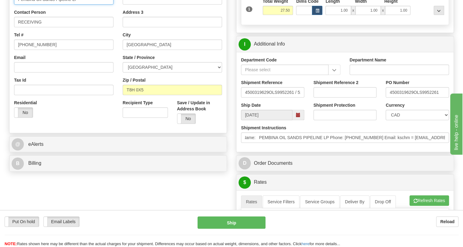
paste input "EMBINA OIL SANDS PIPELINE LP Phone: 780-455-2020"
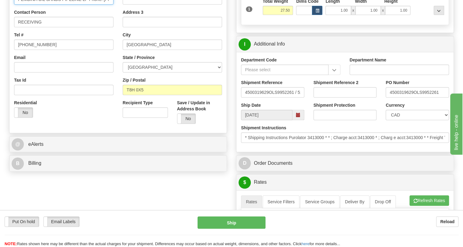
scroll to position [0, 21]
drag, startPoint x: 83, startPoint y: 13, endPoint x: 109, endPoint y: 15, distance: 25.8
type input "PEMBINA OIL SANDS PIPELINE LP"
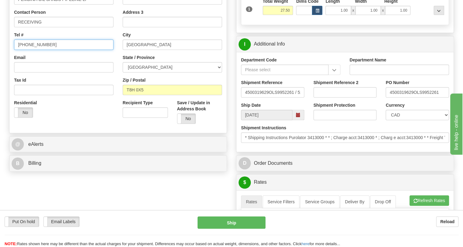
click at [35, 50] on input "[PHONE_NUMBER]" at bounding box center [63, 44] width 99 height 10
paste input "780-455-2020"
type input "780-455-2020"
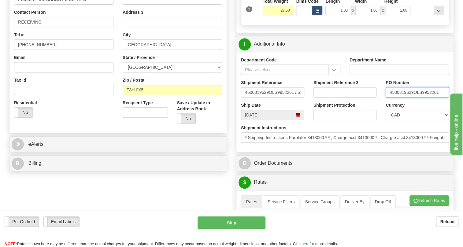
drag, startPoint x: 412, startPoint y: 107, endPoint x: 388, endPoint y: 107, distance: 24.5
click at [388, 98] on input "4500319629OLS9952261" at bounding box center [417, 92] width 63 height 10
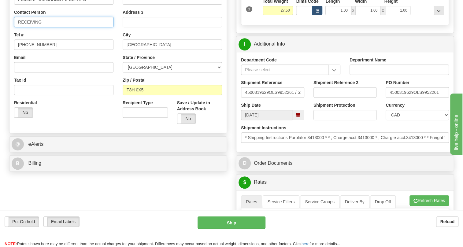
click at [50, 27] on input "RECEIVING" at bounding box center [63, 22] width 99 height 10
paste input "4500319629"
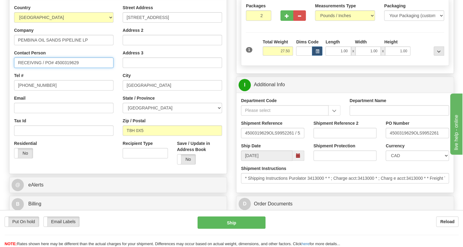
scroll to position [111, 0]
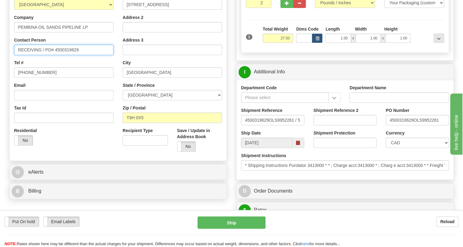
type input "RECEIVING / PO# 4500319629"
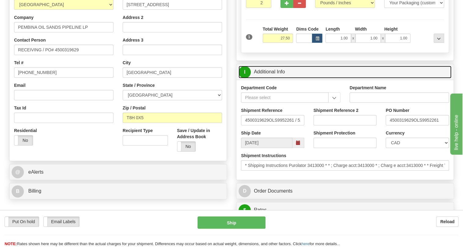
click at [271, 78] on link "I Additional Info" at bounding box center [344, 72] width 213 height 13
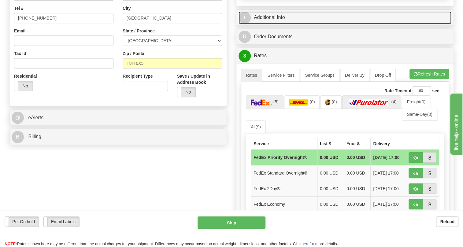
scroll to position [167, 0]
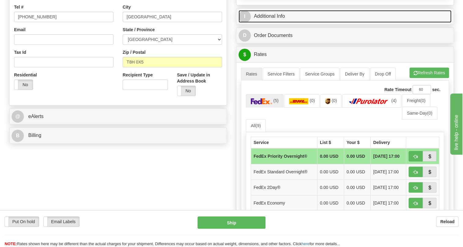
click at [274, 23] on link "I Additional Info" at bounding box center [344, 16] width 213 height 13
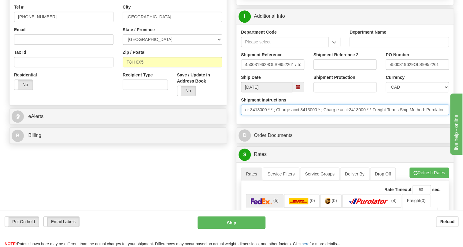
scroll to position [0, 233]
drag, startPoint x: 306, startPoint y: 126, endPoint x: 430, endPoint y: 124, distance: 123.9
click at [434, 115] on input "* Shipping Instructions Purolator 3413000 * * ; Charge acct:3413000 * ; Charg e…" at bounding box center [345, 110] width 208 height 10
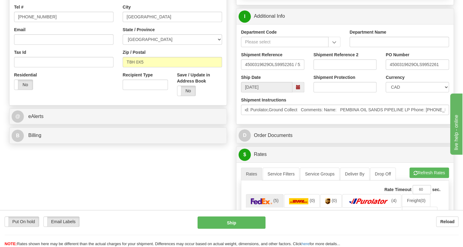
scroll to position [0, 0]
click at [338, 124] on div "Department Code Department Name Shipment Reference 4500319629OLS9952261 / 52809…" at bounding box center [344, 74] width 217 height 100
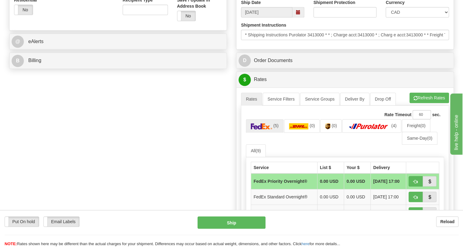
scroll to position [250, 0]
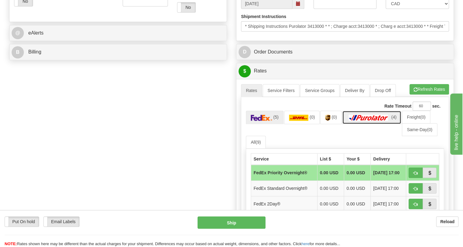
click at [363, 124] on link "(4)" at bounding box center [371, 117] width 59 height 13
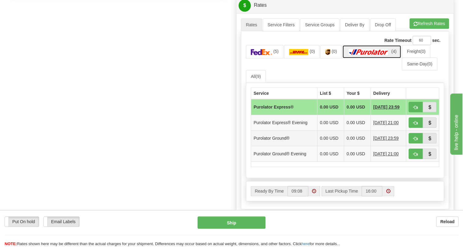
scroll to position [333, 0]
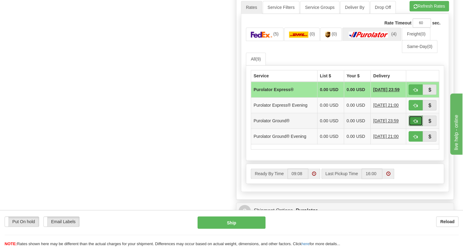
click at [414, 123] on span "button" at bounding box center [415, 121] width 4 height 4
type input "260"
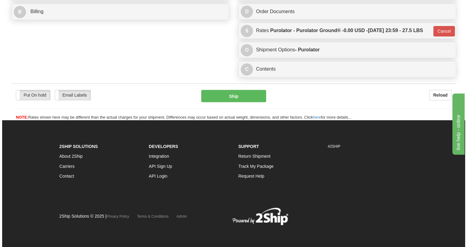
scroll to position [316, 0]
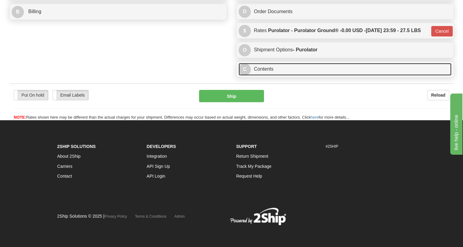
click at [260, 70] on link "C Contents" at bounding box center [344, 69] width 213 height 13
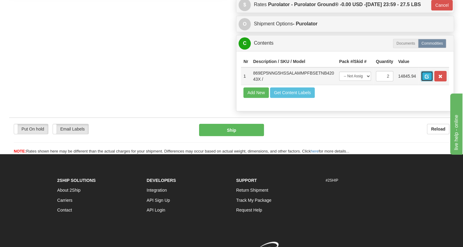
click at [427, 79] on span "button" at bounding box center [427, 77] width 4 height 4
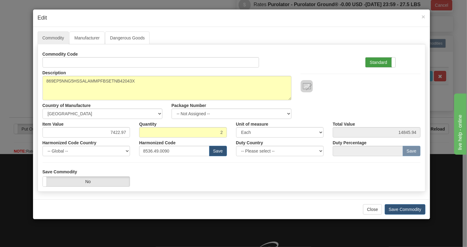
click at [376, 61] on label "Standard" at bounding box center [380, 62] width 30 height 10
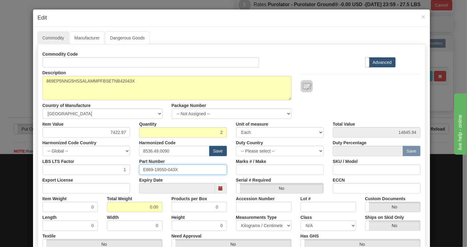
click at [158, 169] on input "E869-19550-043X" at bounding box center [183, 169] width 88 height 10
click at [189, 159] on div "Part Number E869-19550-043X" at bounding box center [183, 165] width 97 height 19
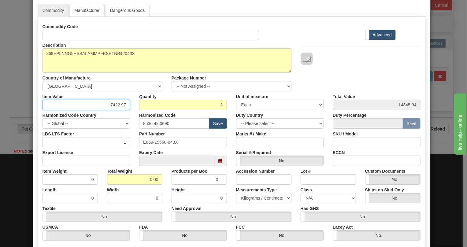
click at [116, 102] on input "7422.97" at bounding box center [86, 105] width 88 height 10
paste input "8.127,38"
click at [110, 104] on input "8.127,38" at bounding box center [86, 105] width 88 height 10
click at [119, 105] on input "8127,38" at bounding box center [86, 105] width 88 height 10
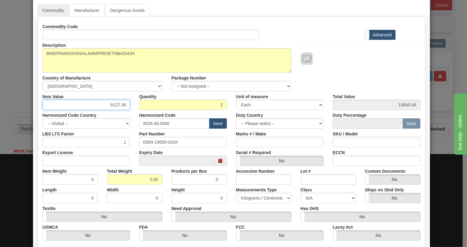
type input "8127.38"
type input "16254.76"
click at [135, 112] on div "Harmonized Code 8536.49.0090 Save" at bounding box center [183, 119] width 97 height 19
drag, startPoint x: 146, startPoint y: 181, endPoint x: 145, endPoint y: 171, distance: 10.3
click at [146, 179] on input "0.00" at bounding box center [134, 179] width 55 height 10
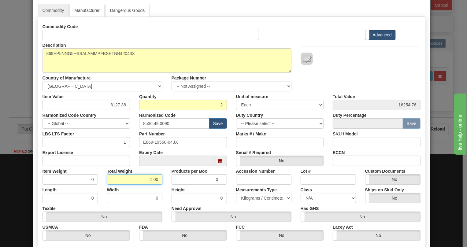
type input "1.00"
type input "0.5000"
click at [257, 198] on select "Pounds / Inches Kilograms / Centimeters" at bounding box center [263, 198] width 55 height 10
select select "0"
click at [236, 193] on select "Pounds / Inches Kilograms / Centimeters" at bounding box center [263, 198] width 55 height 10
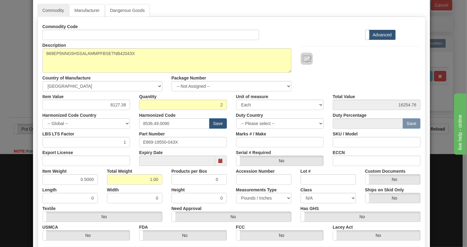
click at [227, 192] on div "Height 0" at bounding box center [199, 194] width 65 height 19
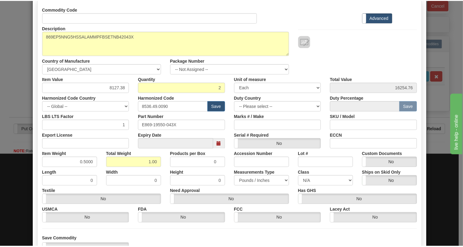
scroll to position [93, 0]
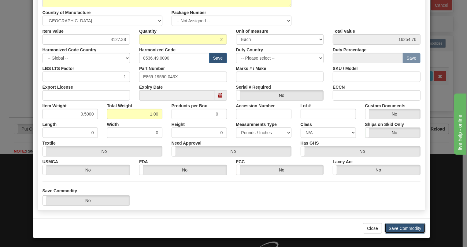
click at [403, 227] on button "Save Commodity" at bounding box center [405, 228] width 41 height 10
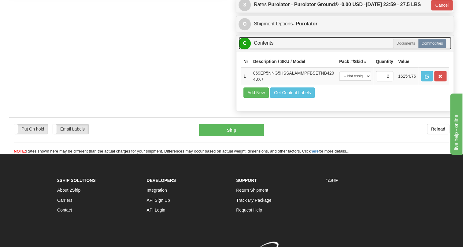
click at [267, 50] on link "C Contents" at bounding box center [344, 43] width 213 height 13
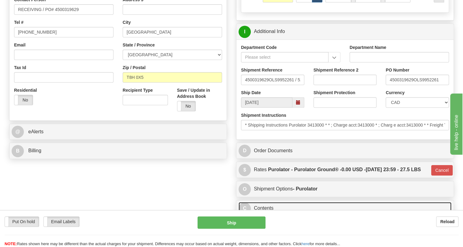
scroll to position [150, 0]
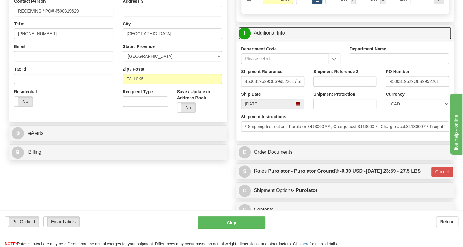
click at [268, 39] on link "I Additional Info" at bounding box center [344, 33] width 213 height 13
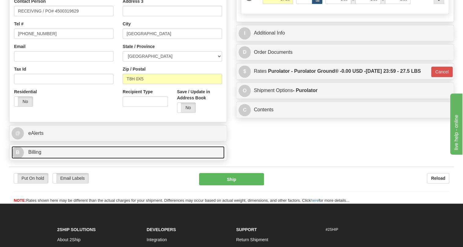
click at [42, 159] on link "B Billing" at bounding box center [118, 152] width 213 height 13
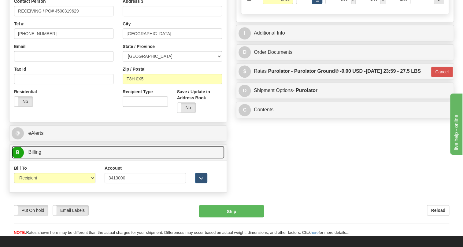
click at [42, 159] on link "B Billing" at bounding box center [118, 152] width 213 height 13
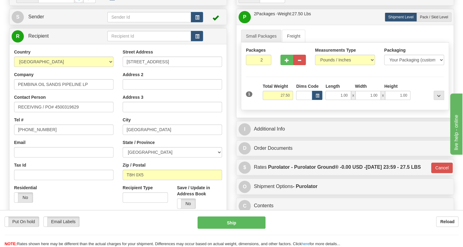
scroll to position [66, 0]
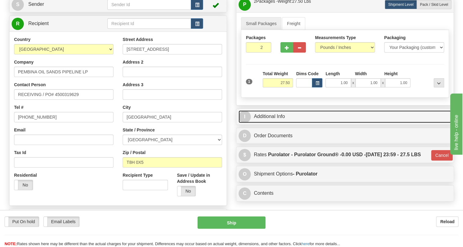
click at [272, 123] on link "I Additional Info" at bounding box center [344, 116] width 213 height 13
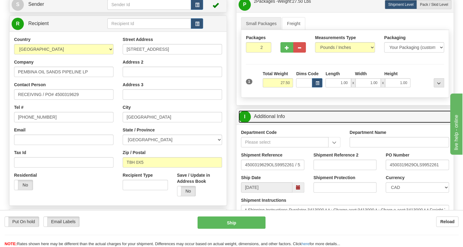
click at [272, 123] on link "I Additional Info" at bounding box center [344, 116] width 213 height 13
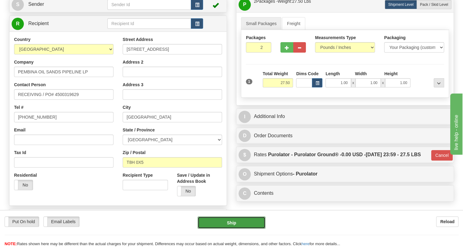
click at [231, 223] on button "Ship" at bounding box center [232, 222] width 68 height 12
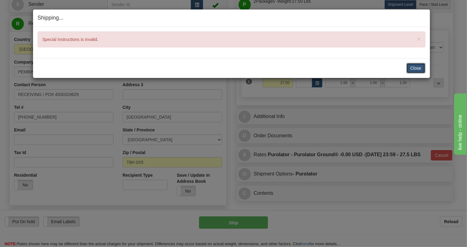
drag, startPoint x: 410, startPoint y: 68, endPoint x: 383, endPoint y: 91, distance: 35.1
click at [409, 68] on button "Close" at bounding box center [415, 68] width 19 height 10
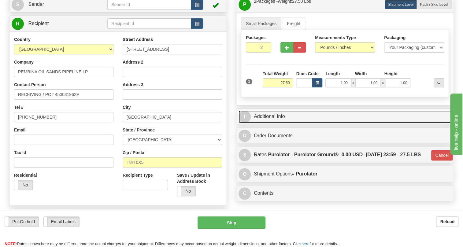
click at [277, 123] on link "I Additional Info" at bounding box center [344, 116] width 213 height 13
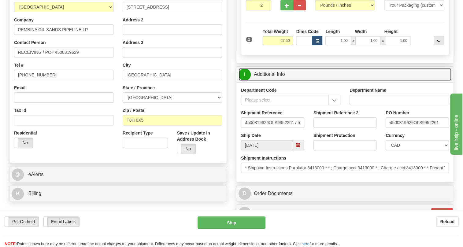
scroll to position [122, 0]
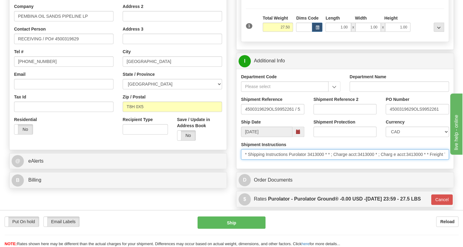
click at [249, 160] on input "* Shipping Instructions Purolator 3413000 * * ; Charge acct:3413000 * ; Charg e…" at bounding box center [345, 154] width 208 height 10
click at [330, 160] on input "Shipping Instructions Purolator 3413000 * * ; Charge acct:3413000 * ; Charg e a…" at bounding box center [345, 154] width 208 height 10
click at [364, 160] on input "Shipping Instructions Purolator 3413000 Charge acct:3413000 * ; Charg e acct:34…" at bounding box center [345, 154] width 208 height 10
click at [413, 160] on input "Shipping Instructions Purolator 3413000 Charge acct:3413000 Charg e acct:341300…" at bounding box center [345, 154] width 208 height 10
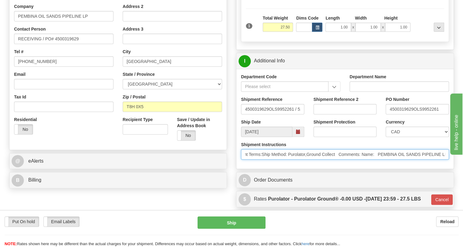
drag, startPoint x: 434, startPoint y: 170, endPoint x: 446, endPoint y: 172, distance: 12.4
click at [446, 160] on input "Shipping Instructions Purolator 3413000 Charge acct:3413000 Charg e acct:341300…" at bounding box center [345, 154] width 208 height 10
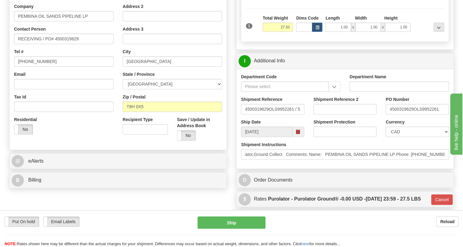
scroll to position [0, 0]
click at [428, 164] on div "Shipment Instructions Shipping Instructions Purolator 3413000 Charge acct:34130…" at bounding box center [344, 153] width 217 height 23
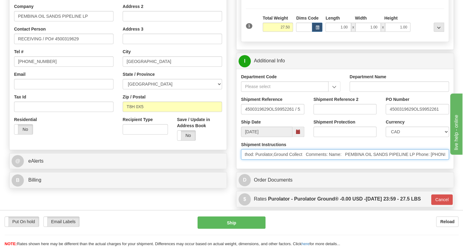
scroll to position [0, 294]
drag, startPoint x: 417, startPoint y: 168, endPoint x: 462, endPoint y: 168, distance: 44.6
click at [462, 168] on div "Toggle navigation Settings Shipping Preferences Fields Preferences New" at bounding box center [231, 79] width 463 height 402
click at [439, 160] on input "Shipping Instructions Purolator 3413000 Charge acct:3413000 Charg e acct:341300…" at bounding box center [345, 154] width 208 height 10
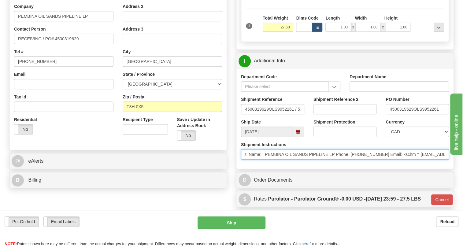
type input "Shipping Instructions Purolator 3413000 Charge acct:3413000 Charg e acct:341300…"
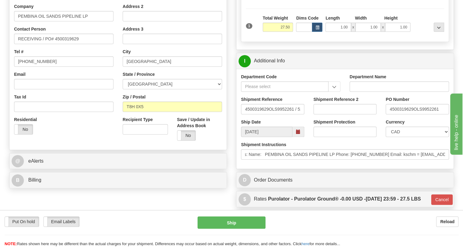
click at [342, 169] on div "Department Code Department Name Shipment Reference 4500319629OLS9952261 / 52809…" at bounding box center [344, 119] width 217 height 100
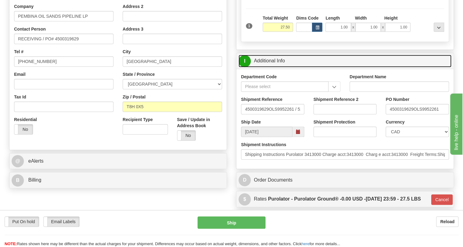
click at [269, 67] on link "I Additional Info" at bounding box center [344, 61] width 213 height 13
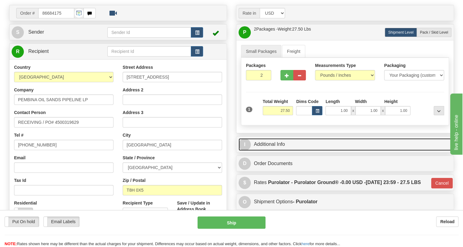
scroll to position [66, 0]
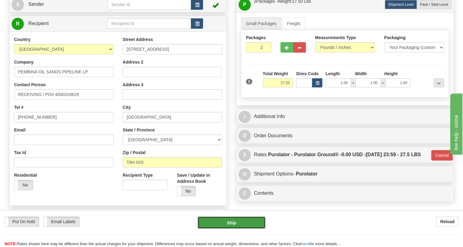
click at [232, 224] on button "Ship" at bounding box center [232, 222] width 68 height 12
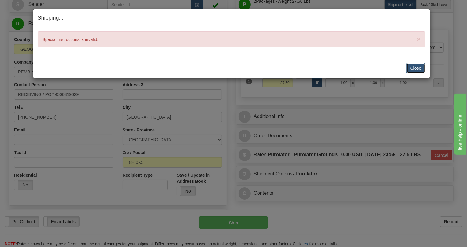
click at [417, 66] on button "Close" at bounding box center [415, 68] width 19 height 10
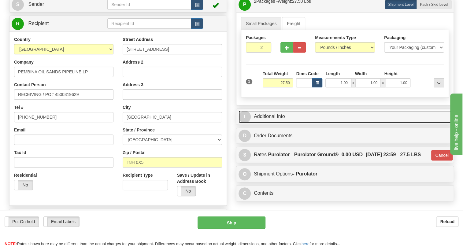
click at [281, 123] on link "I Additional Info" at bounding box center [344, 116] width 213 height 13
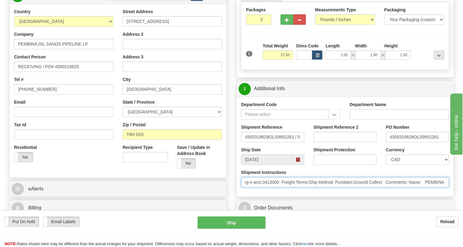
scroll to position [0, 289]
drag, startPoint x: 246, startPoint y: 195, endPoint x: 467, endPoint y: 194, distance: 221.1
click at [463, 153] on html "Training Course Close Toggle navigation Settings Shipping Preferences New Sende…" at bounding box center [231, 29] width 463 height 247
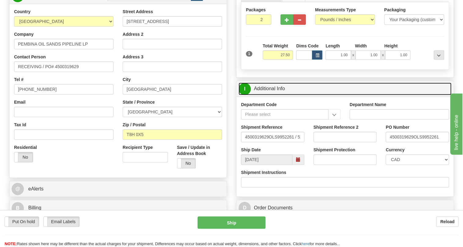
click at [271, 95] on link "I Additional Info" at bounding box center [344, 89] width 213 height 13
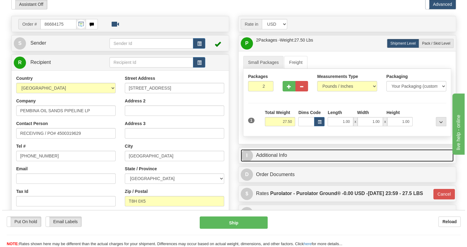
scroll to position [55, 0]
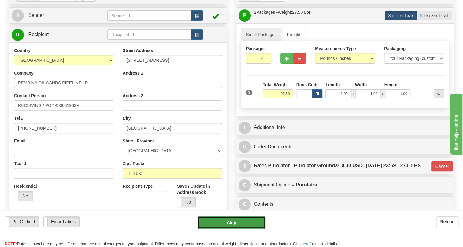
click at [229, 225] on button "Ship" at bounding box center [232, 222] width 68 height 12
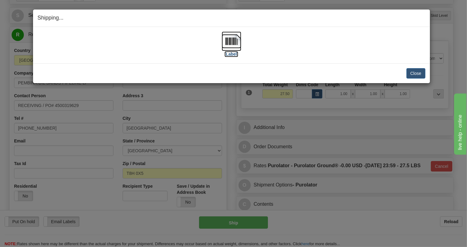
click at [229, 42] on img at bounding box center [232, 41] width 20 height 20
click at [416, 75] on button "Close" at bounding box center [415, 73] width 19 height 10
